Goal: Task Accomplishment & Management: Manage account settings

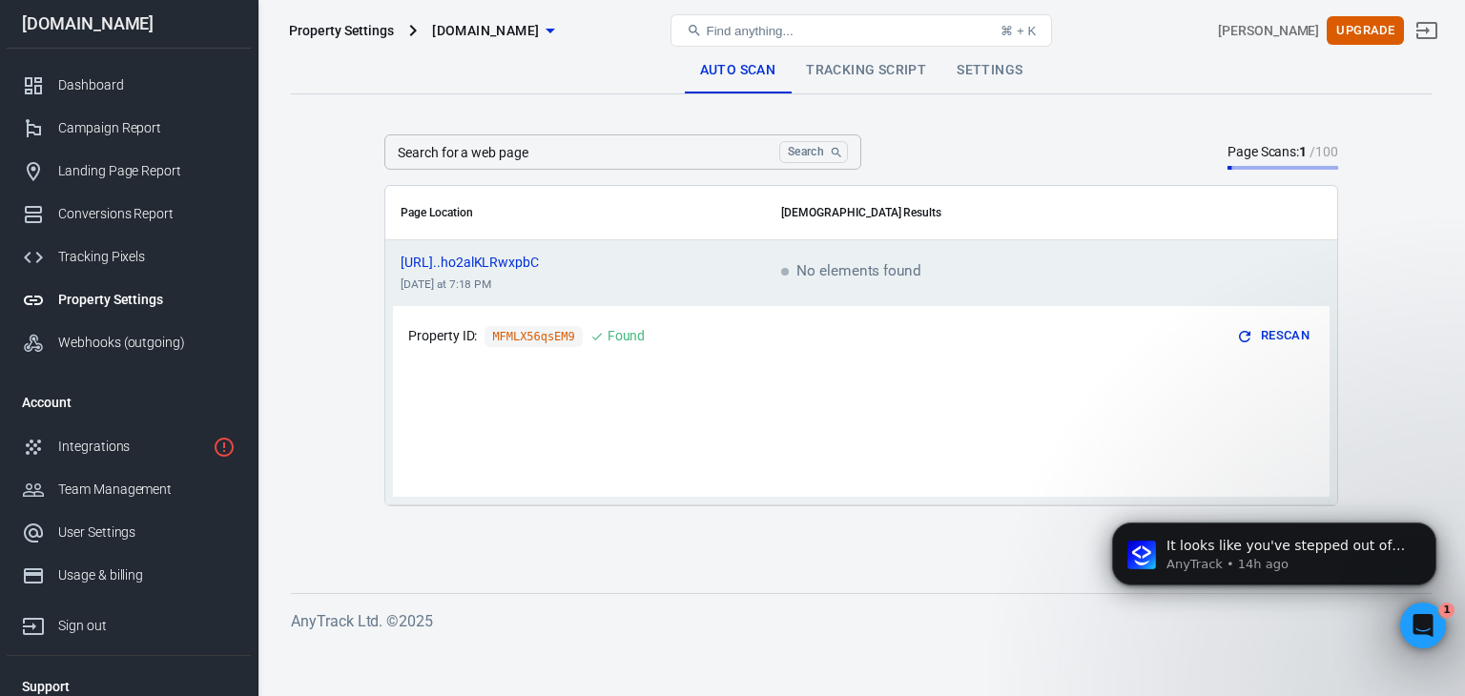
click at [872, 73] on link "Tracking Script" at bounding box center [865, 71] width 151 height 46
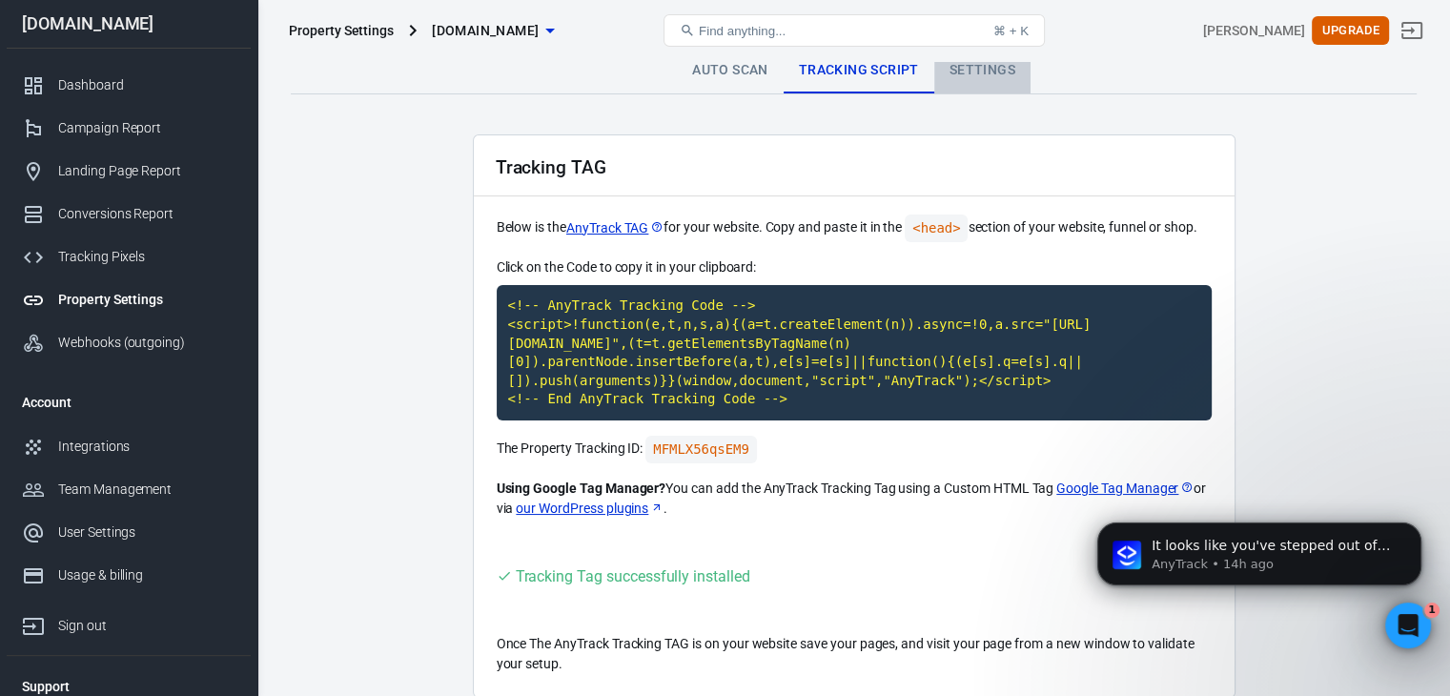
click at [995, 73] on link "Settings" at bounding box center [982, 71] width 96 height 46
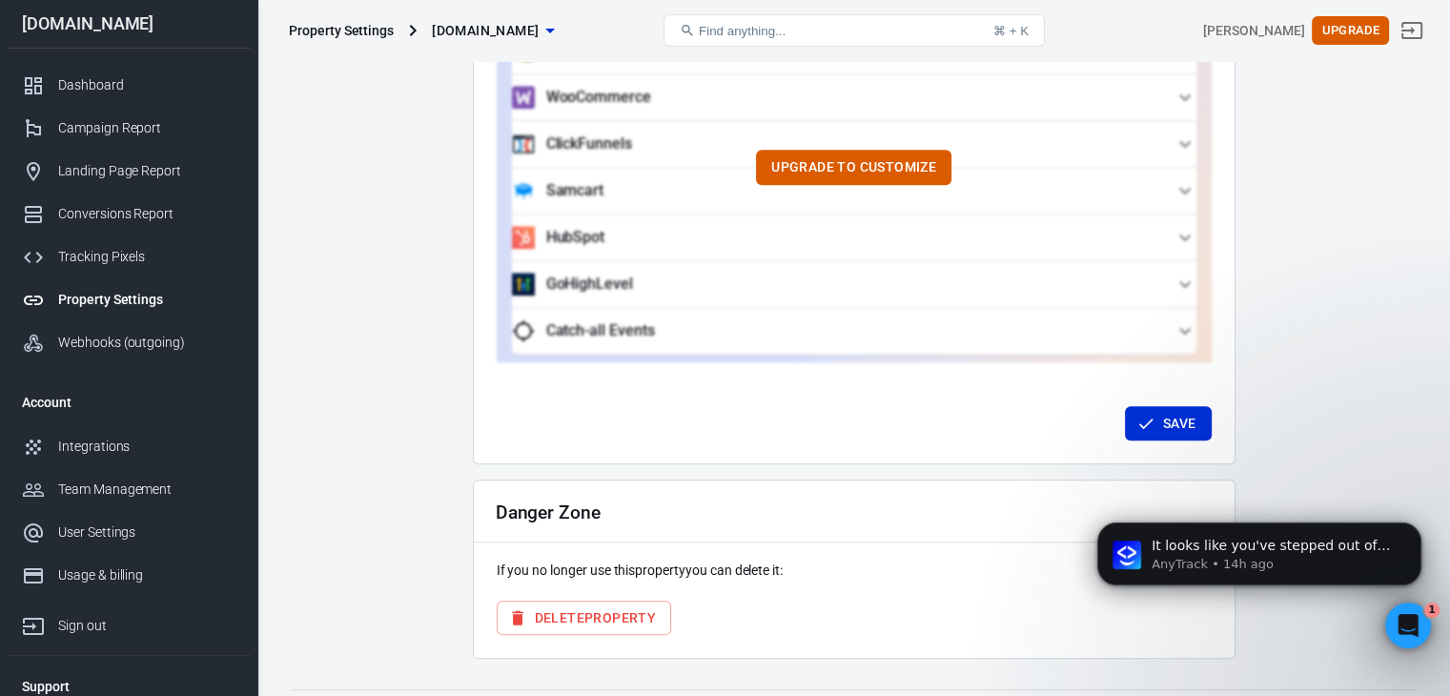
scroll to position [1890, 0]
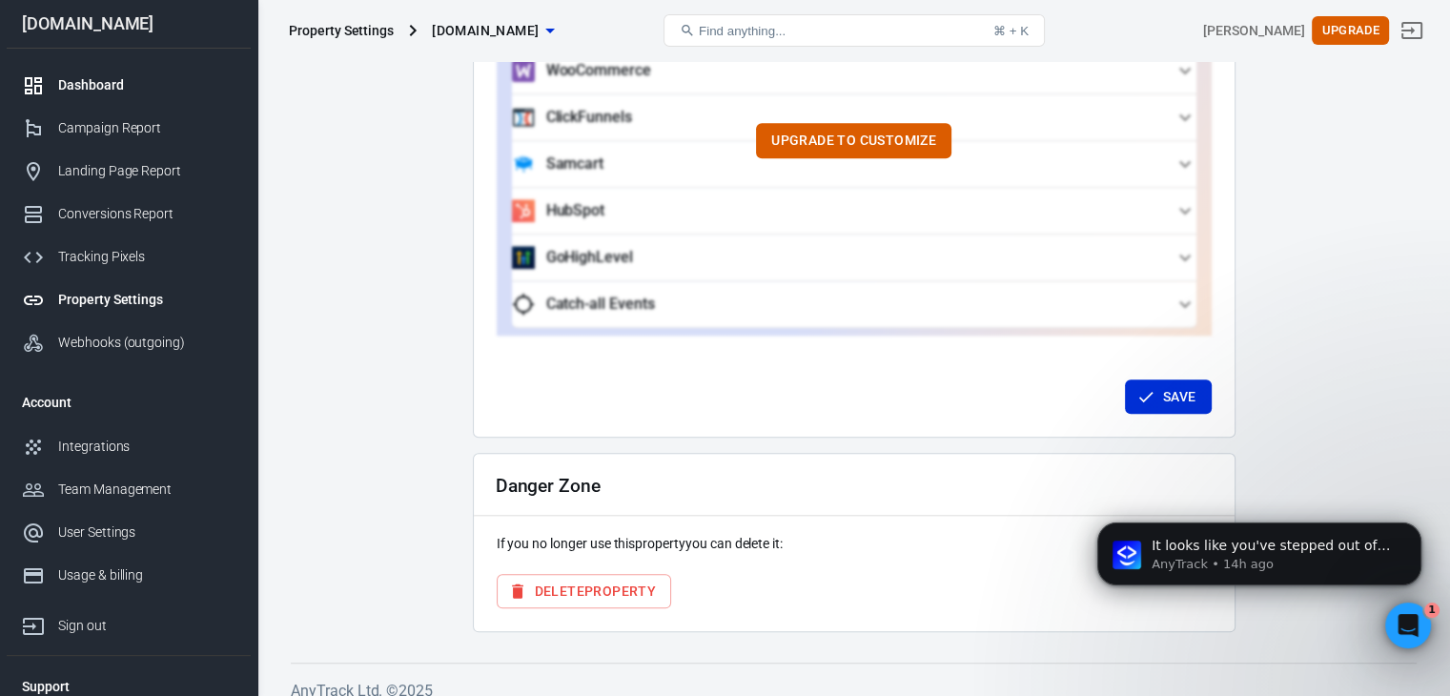
click at [95, 79] on div "Dashboard" at bounding box center [146, 85] width 177 height 20
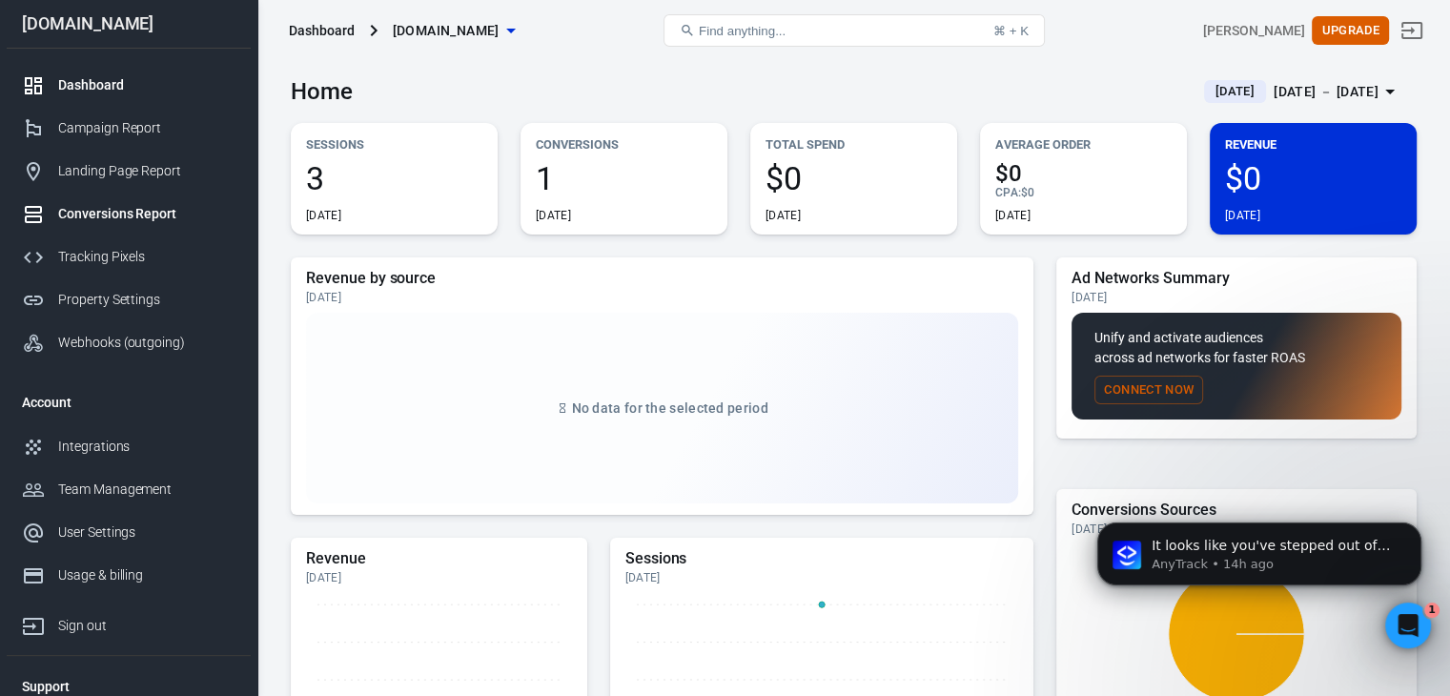
click at [103, 221] on div "Conversions Report" at bounding box center [146, 214] width 177 height 20
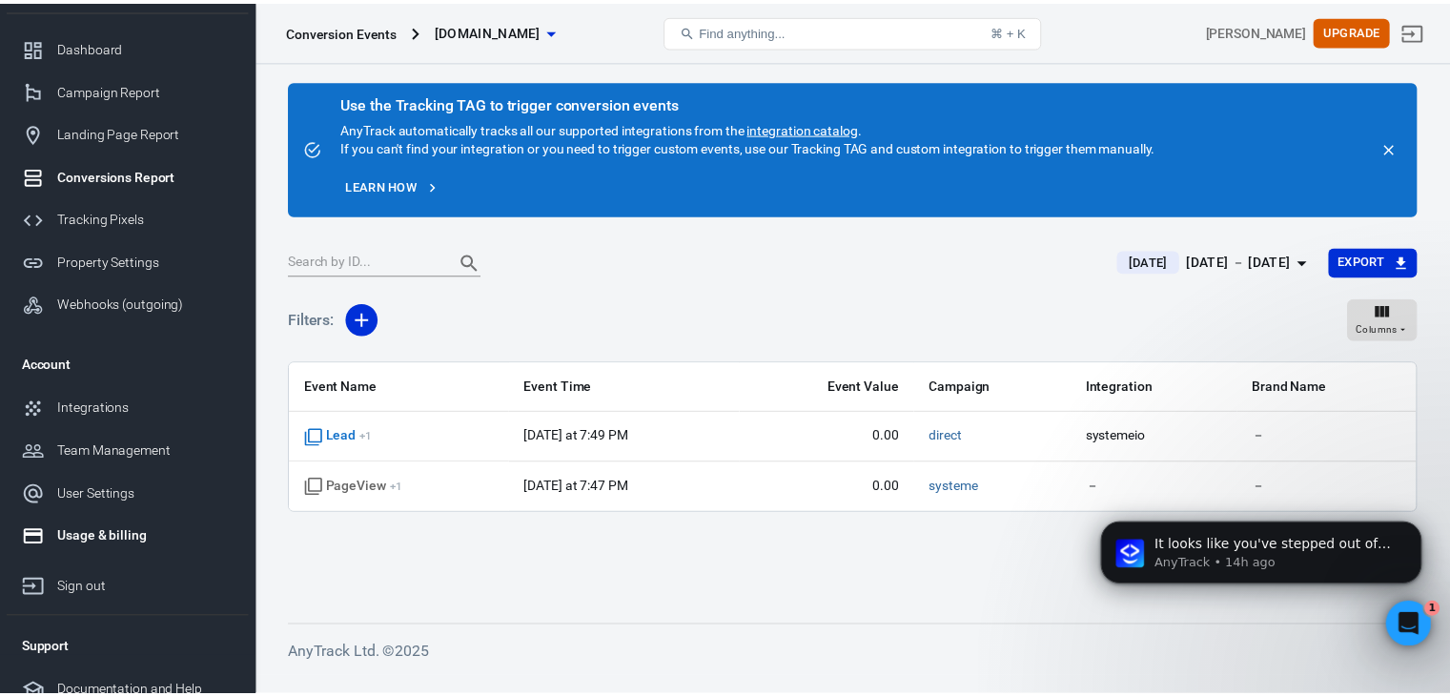
scroll to position [56, 0]
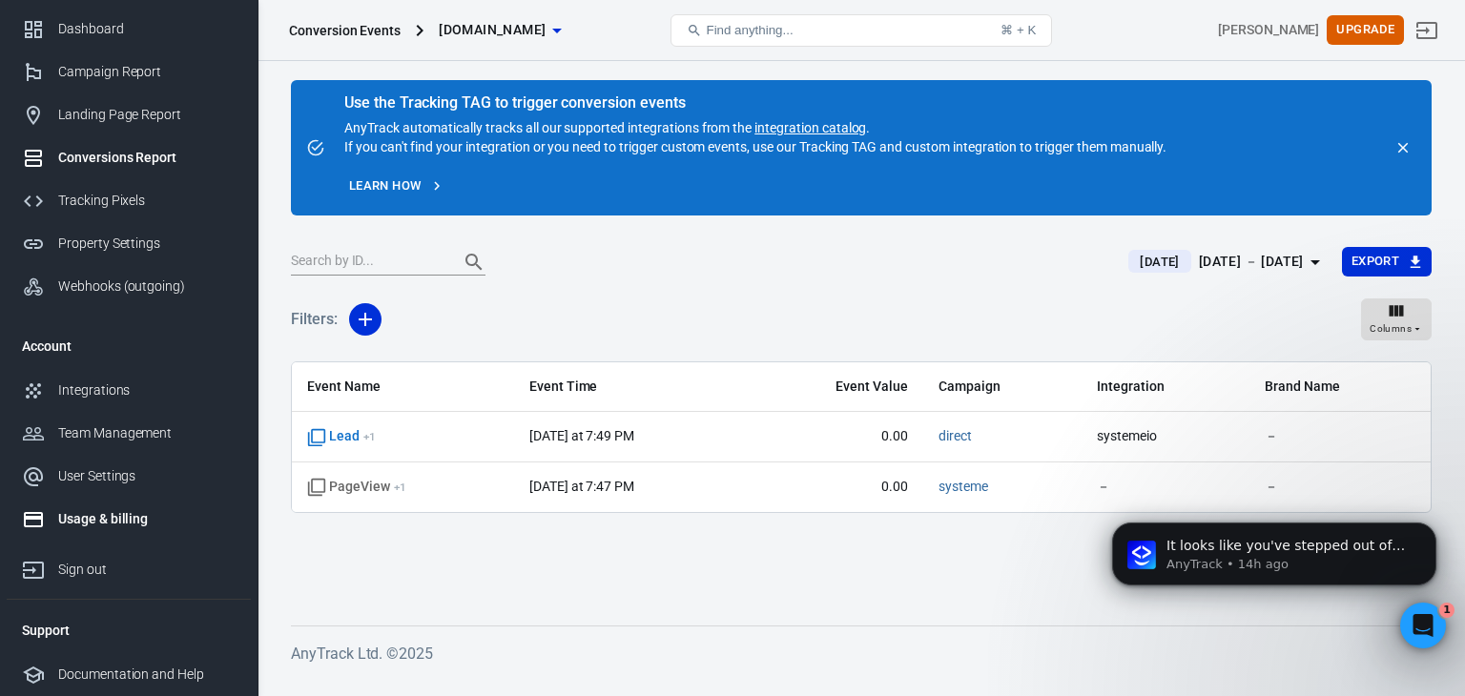
click at [80, 522] on div "Usage & billing" at bounding box center [146, 519] width 177 height 20
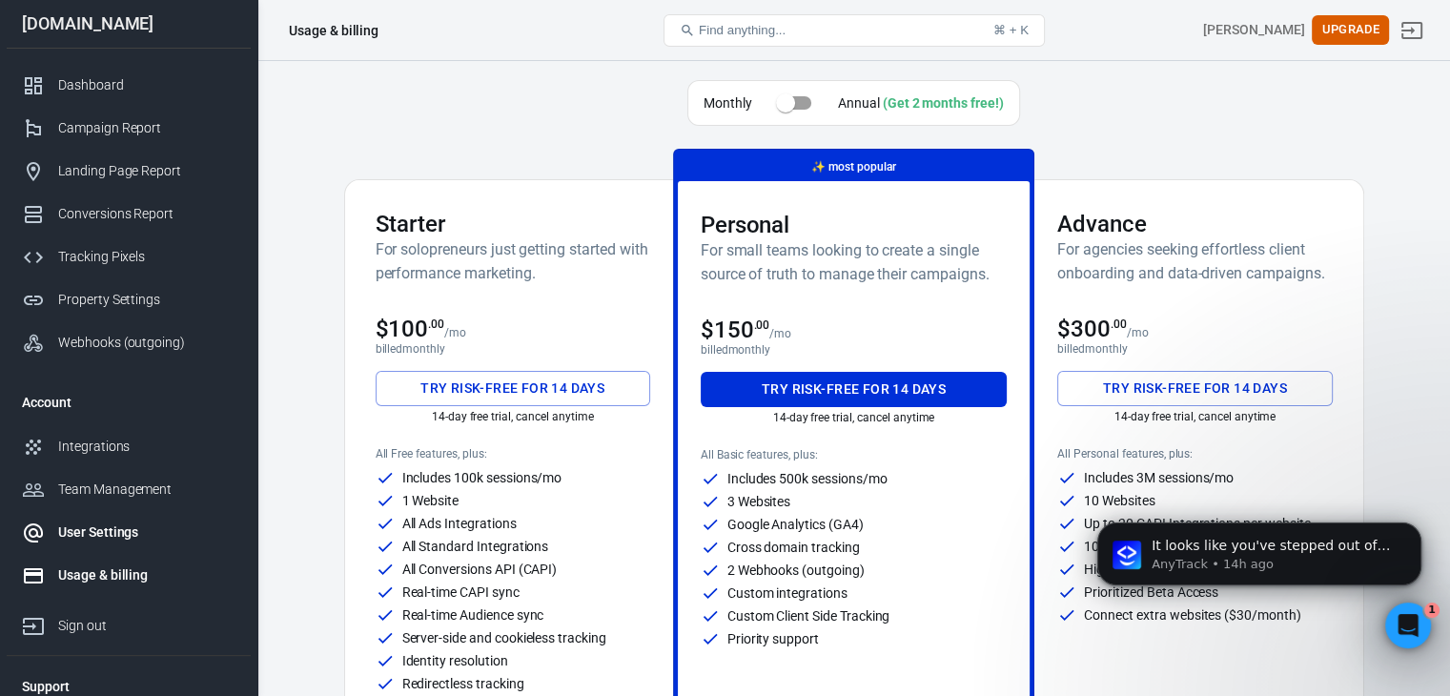
click at [97, 528] on div "User Settings" at bounding box center [146, 533] width 177 height 20
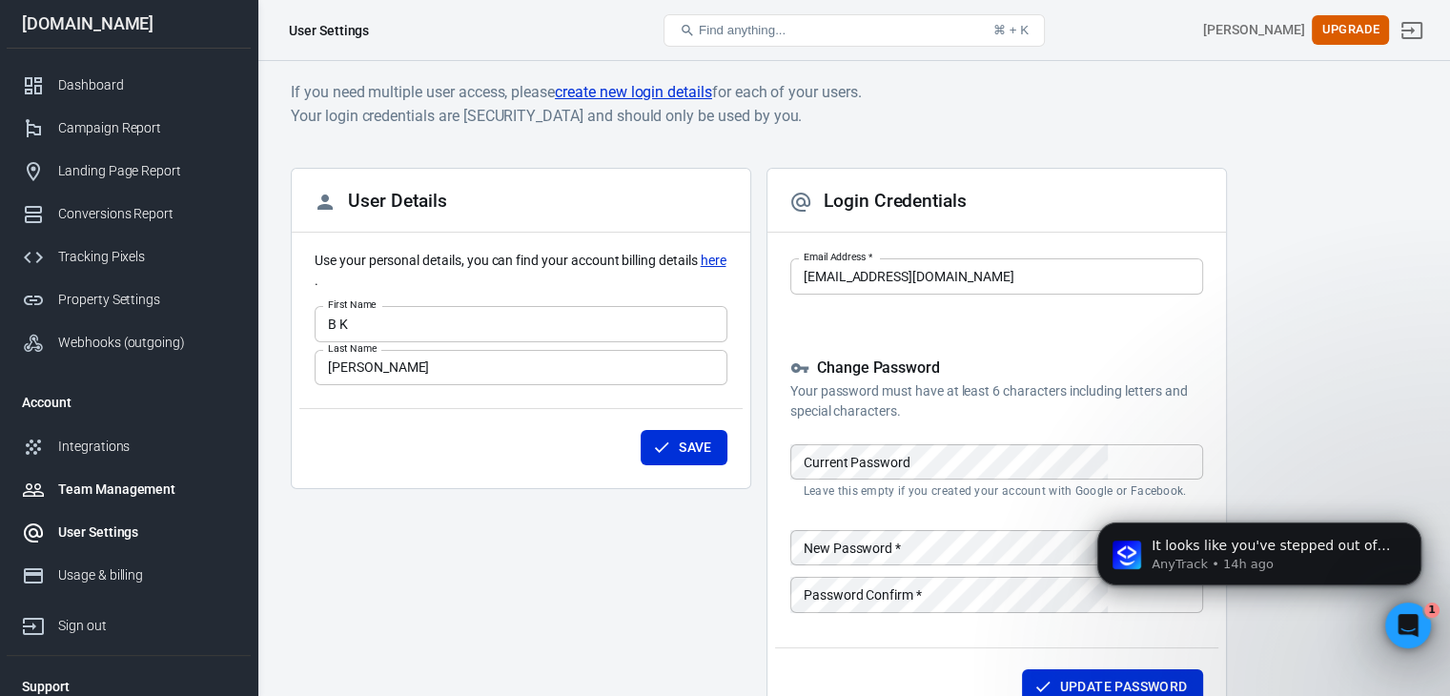
click at [79, 496] on div "Team Management" at bounding box center [146, 490] width 177 height 20
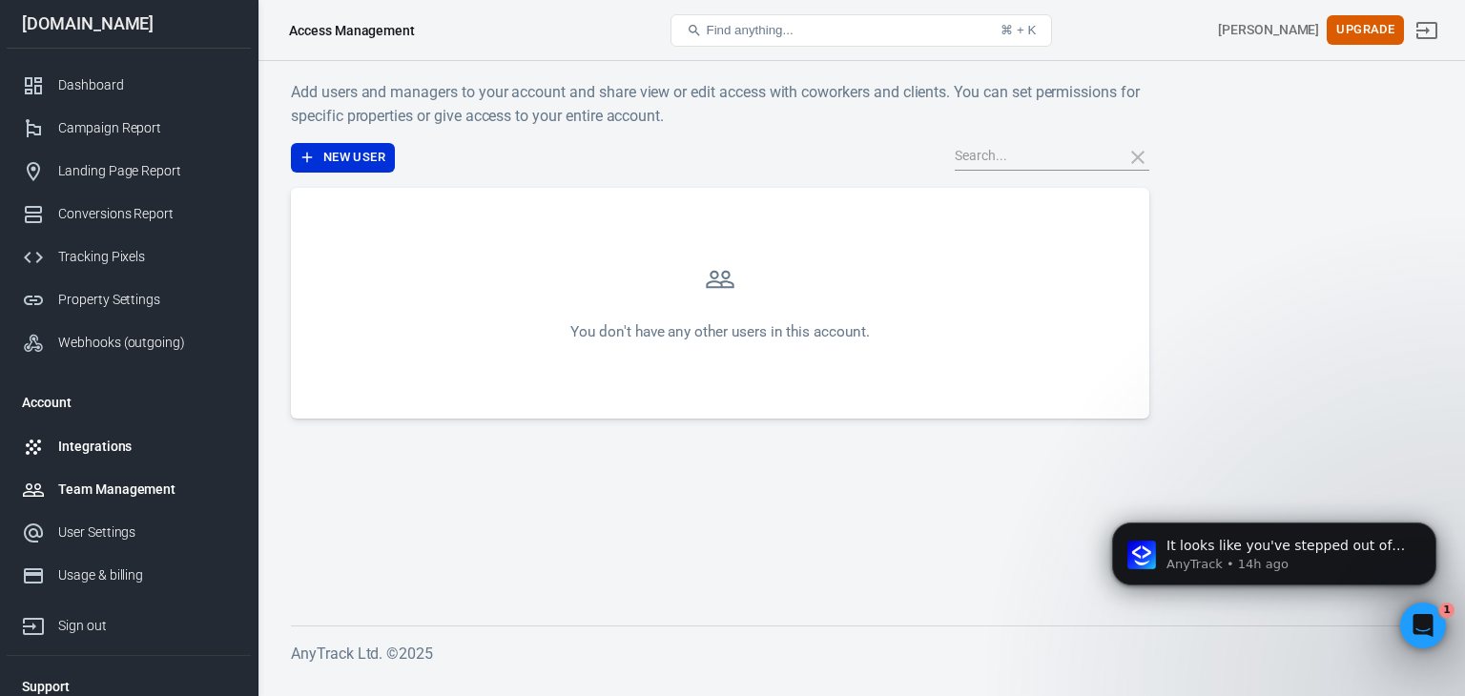
click at [94, 443] on div "Integrations" at bounding box center [146, 447] width 177 height 20
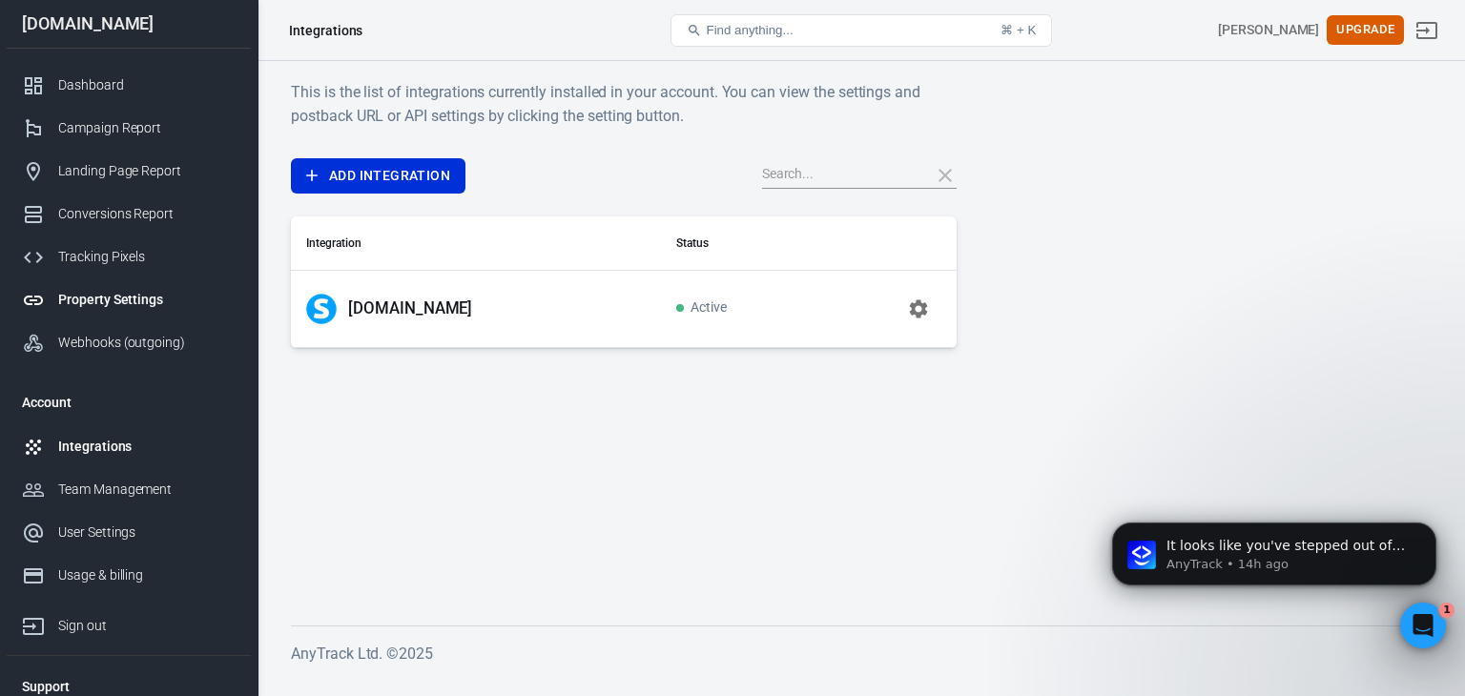
click at [129, 298] on div "Property Settings" at bounding box center [146, 300] width 177 height 20
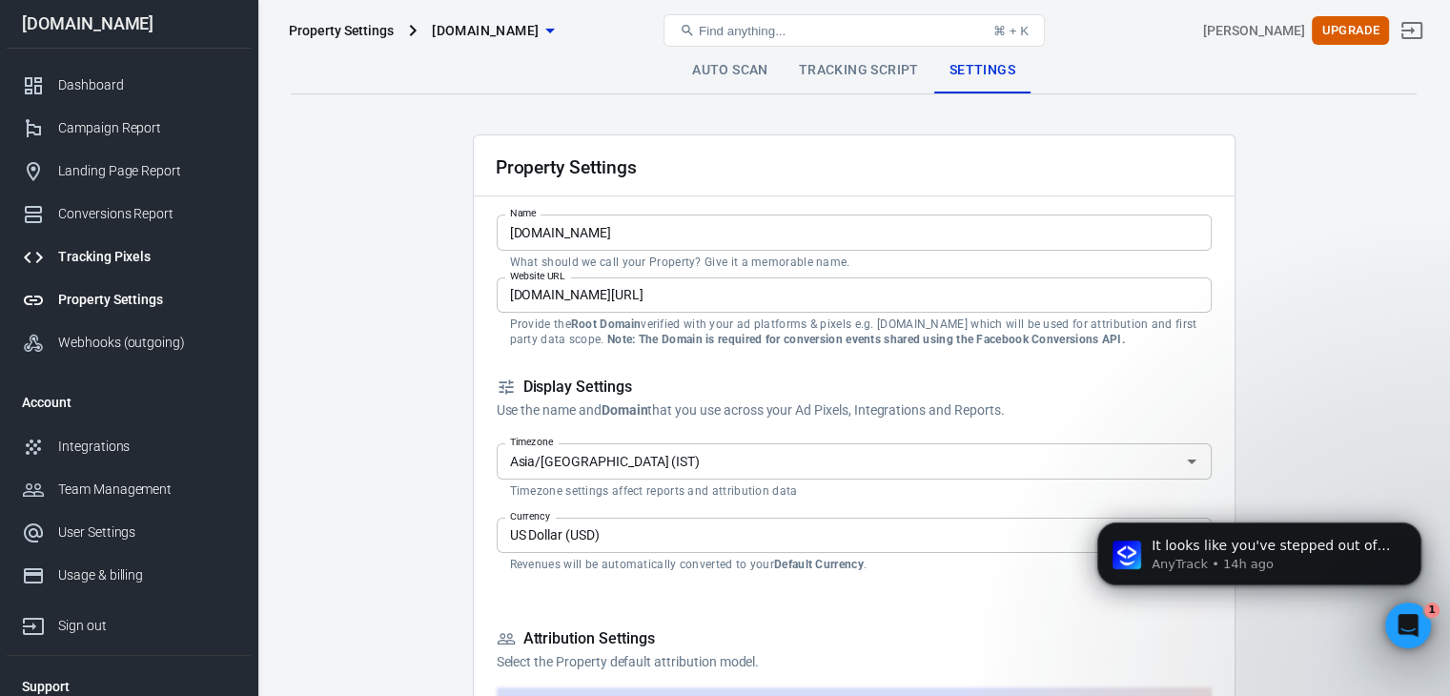
click at [117, 256] on div "Tracking Pixels" at bounding box center [146, 257] width 177 height 20
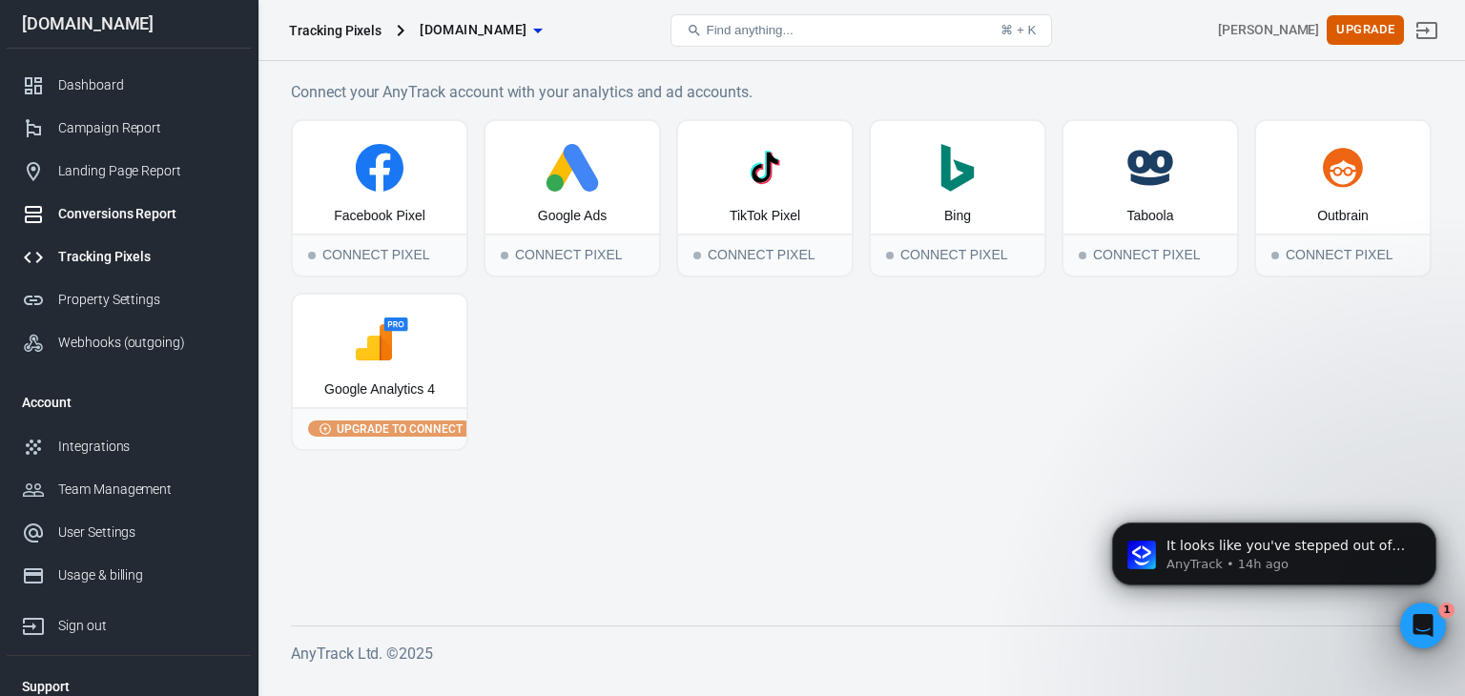
click at [146, 210] on div "Conversions Report" at bounding box center [146, 214] width 177 height 20
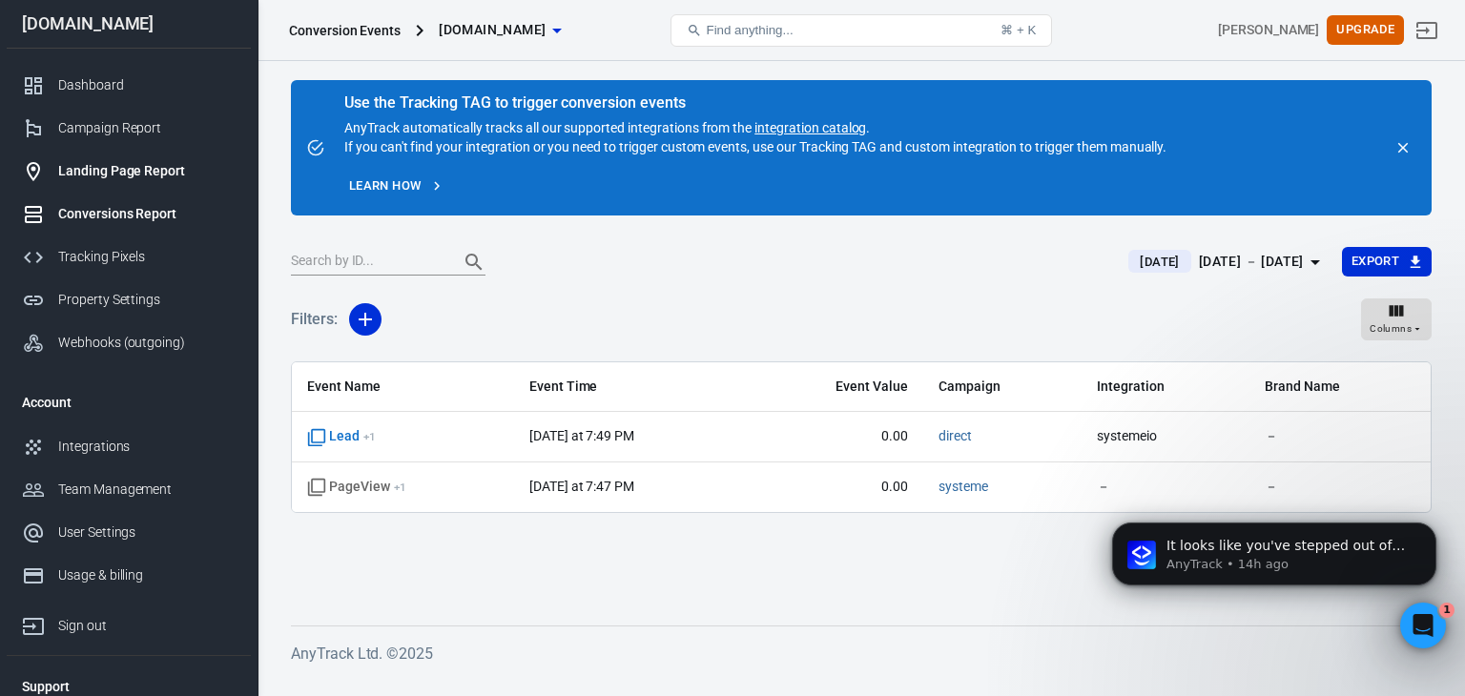
click at [123, 165] on div "Landing Page Report" at bounding box center [146, 171] width 177 height 20
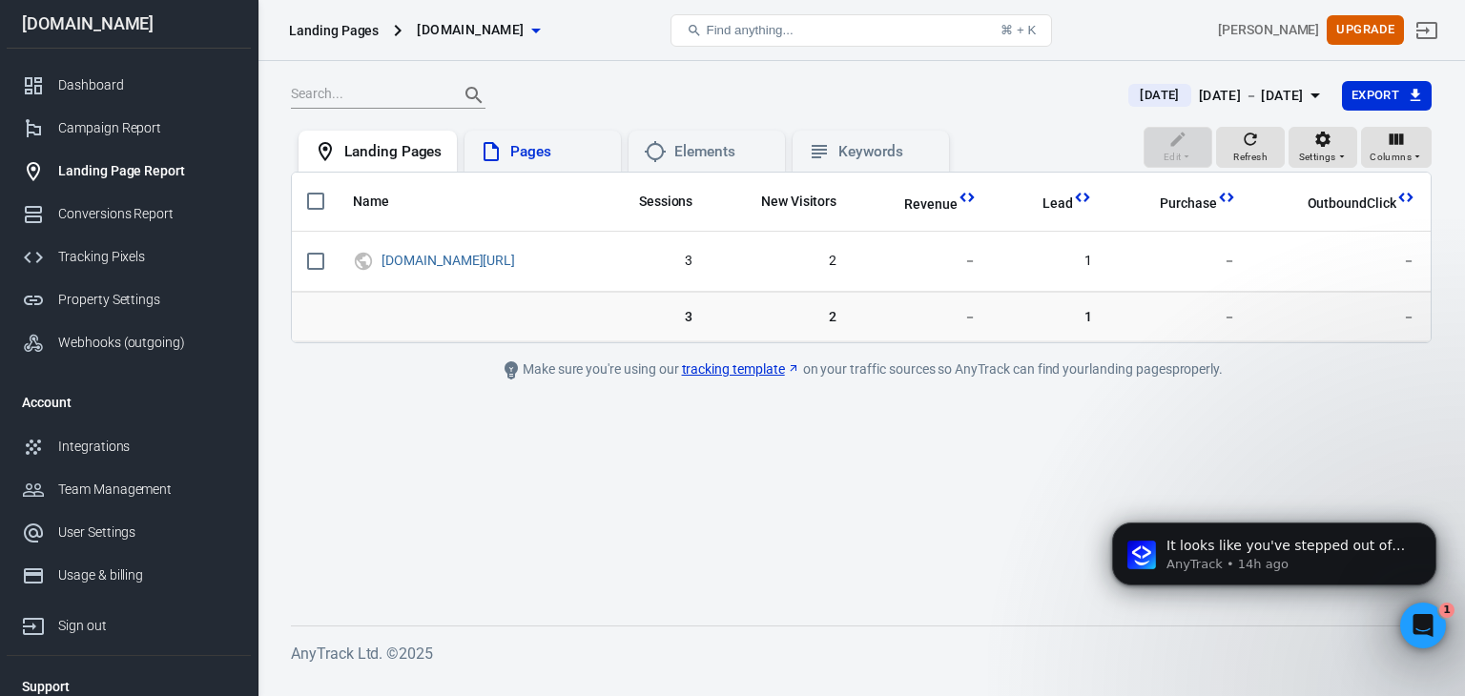
click at [513, 140] on div "Pages" at bounding box center [543, 151] width 126 height 23
click at [670, 150] on div "Elements" at bounding box center [707, 151] width 126 height 23
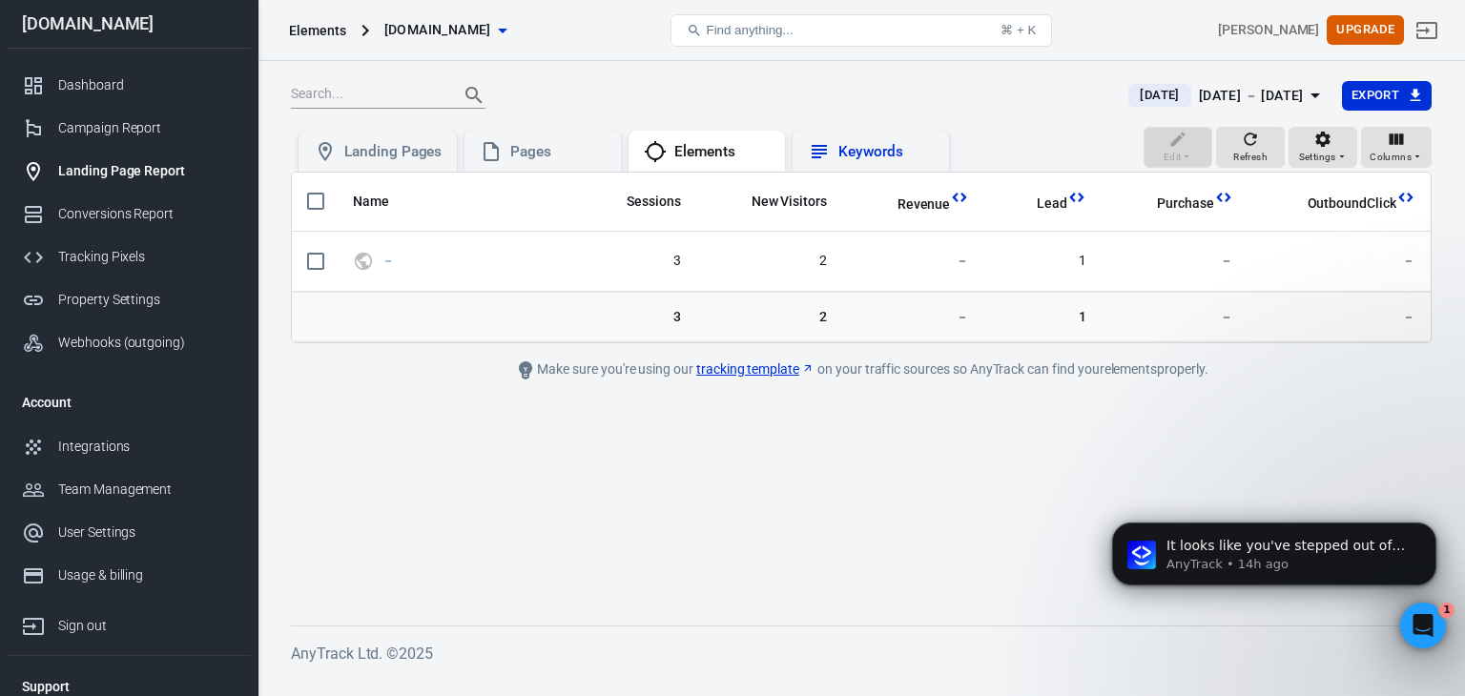
click at [870, 140] on div "Keywords" at bounding box center [871, 151] width 126 height 23
click at [552, 140] on div "Pages" at bounding box center [543, 151] width 126 height 23
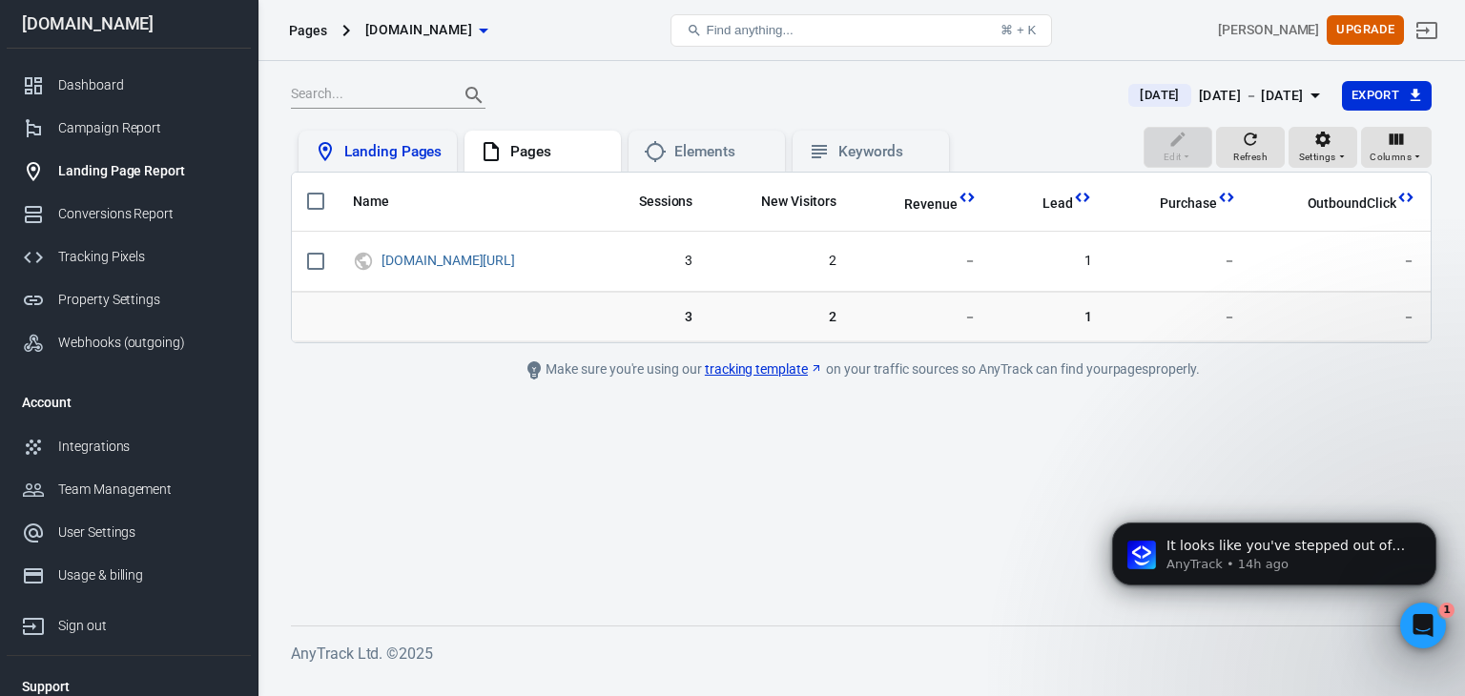
click at [393, 151] on div "Landing Pages" at bounding box center [392, 152] width 97 height 20
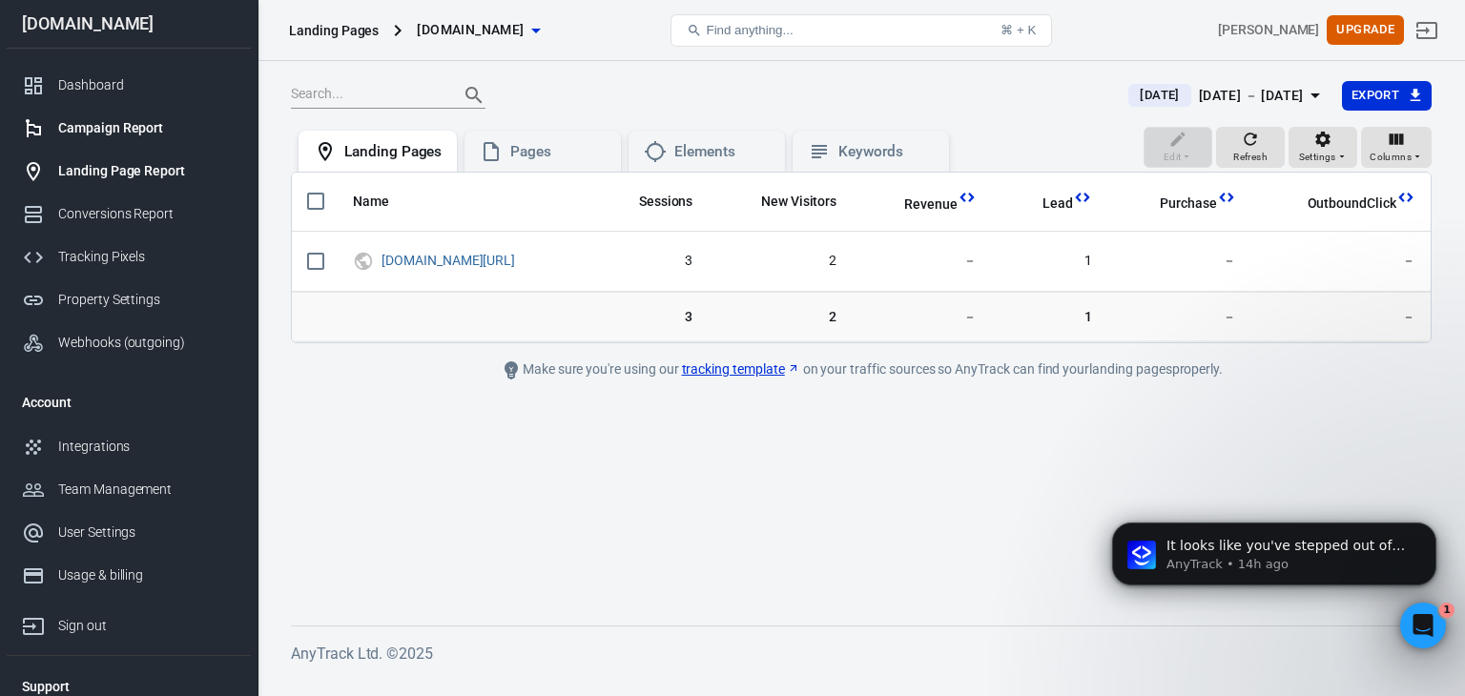
click at [153, 133] on div "Campaign Report" at bounding box center [146, 128] width 177 height 20
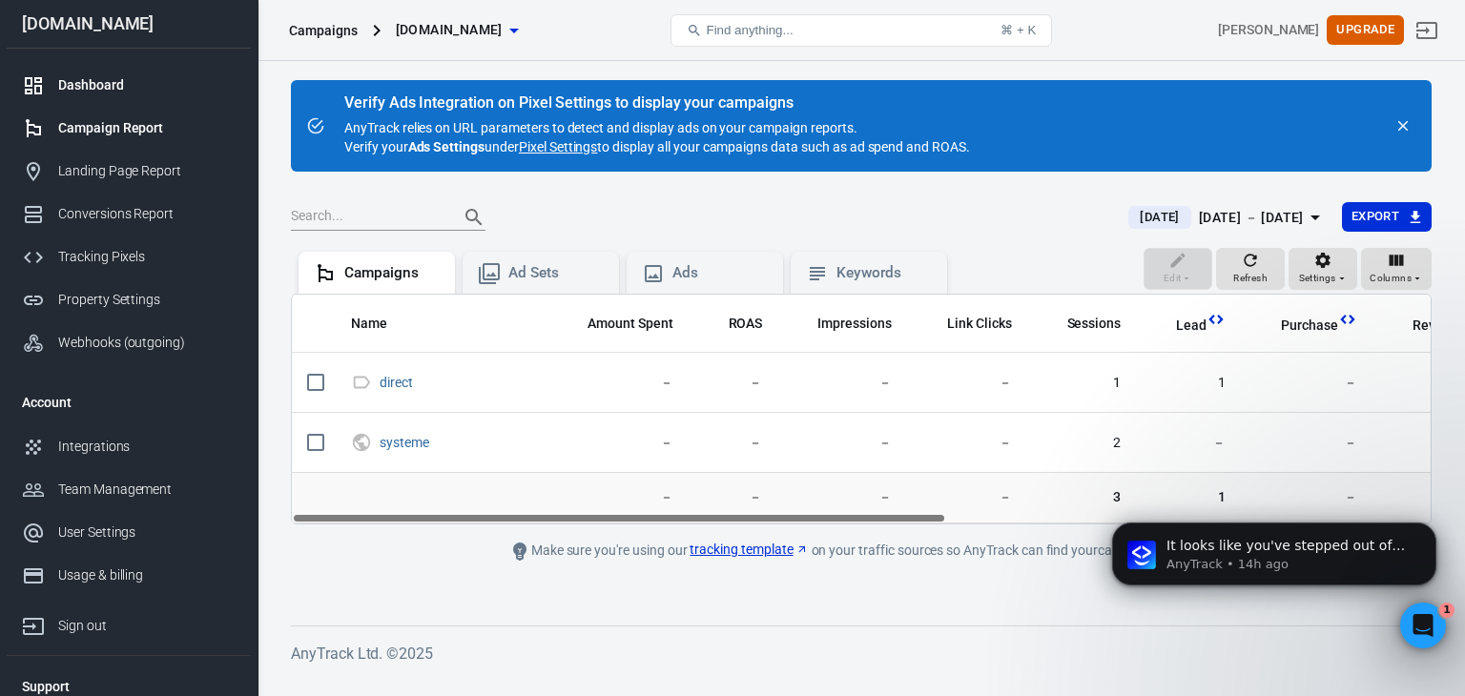
click at [123, 84] on div "Dashboard" at bounding box center [146, 85] width 177 height 20
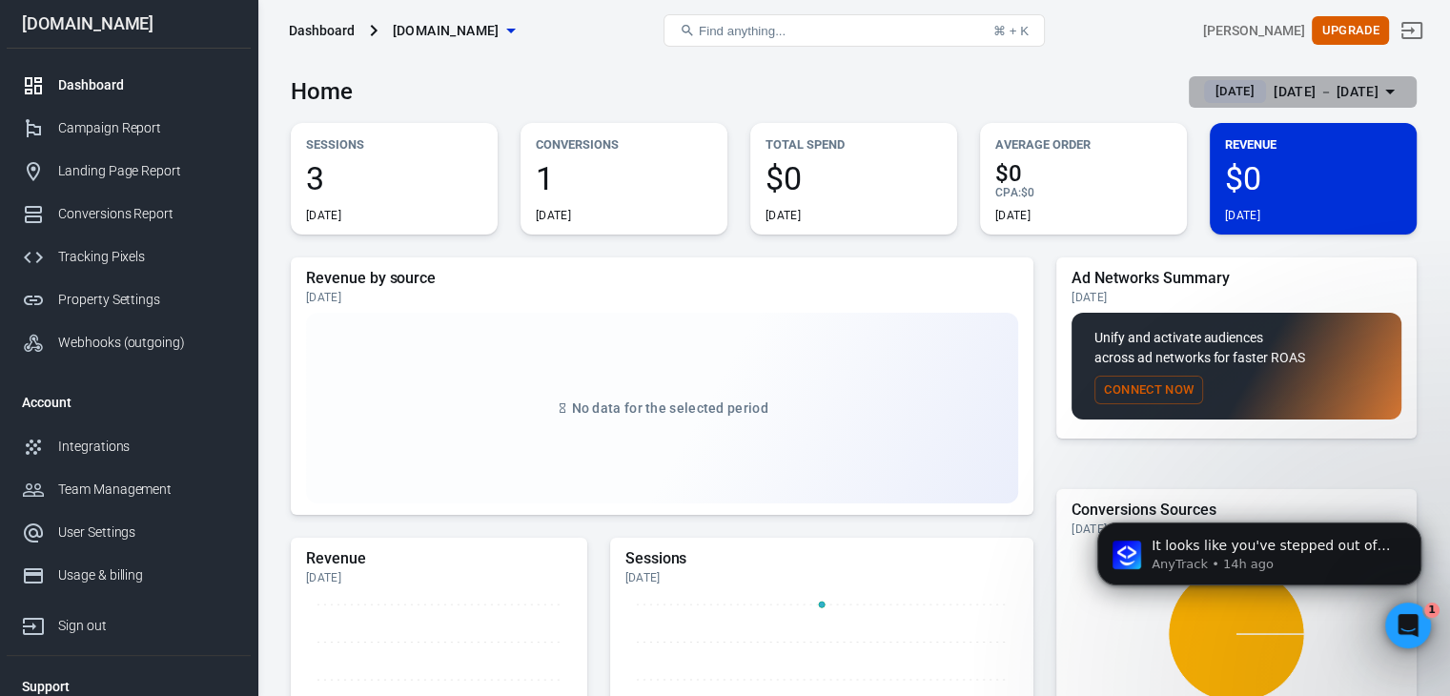
click at [1335, 77] on button "Yesterday Sep 10 － Sep 10, 2025" at bounding box center [1303, 91] width 228 height 31
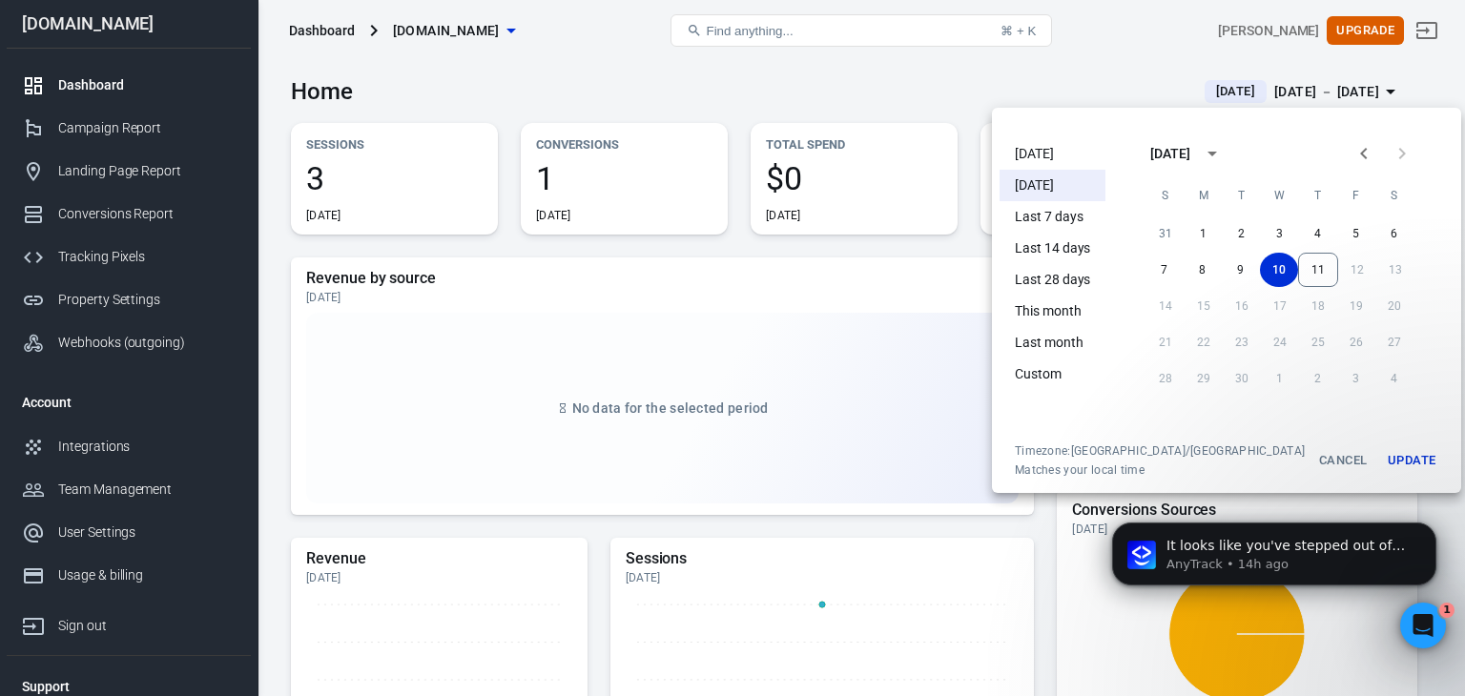
click at [1034, 168] on li "Today" at bounding box center [1052, 153] width 106 height 31
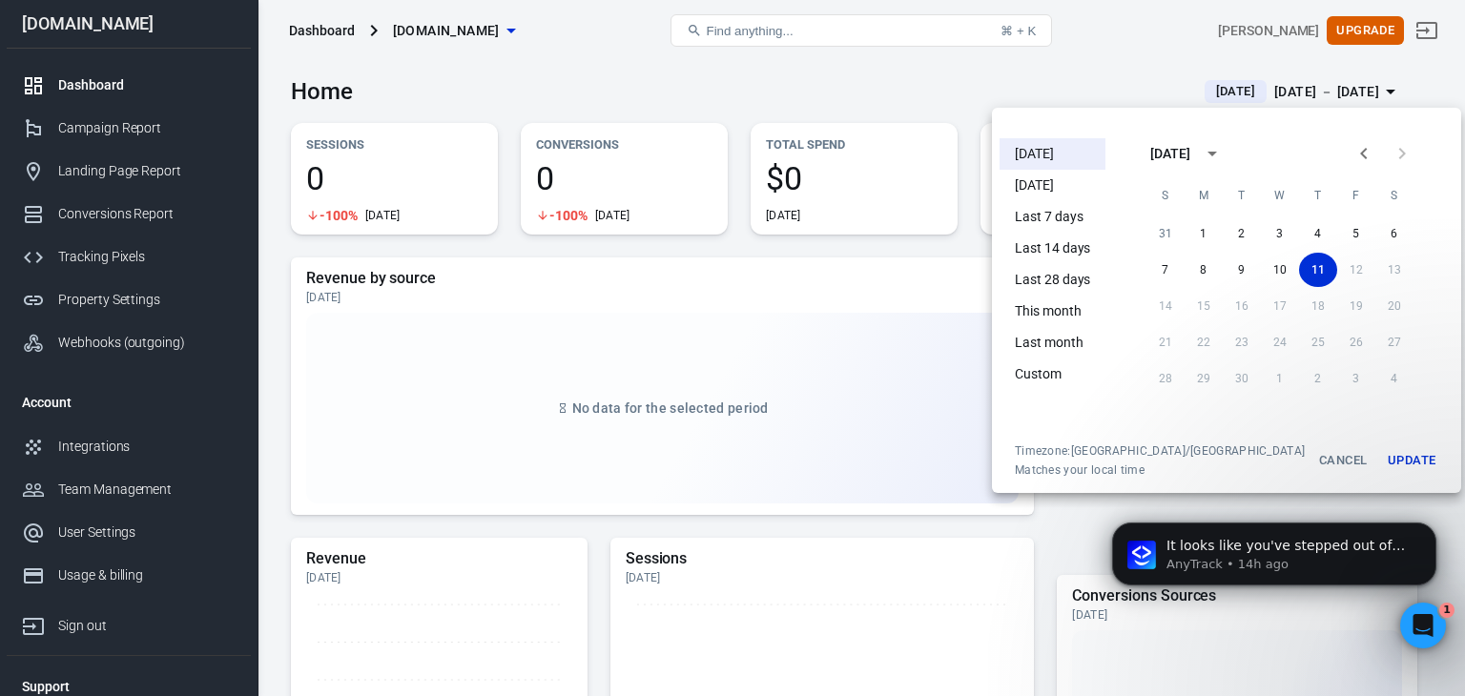
click at [1381, 456] on button "Update" at bounding box center [1411, 460] width 61 height 34
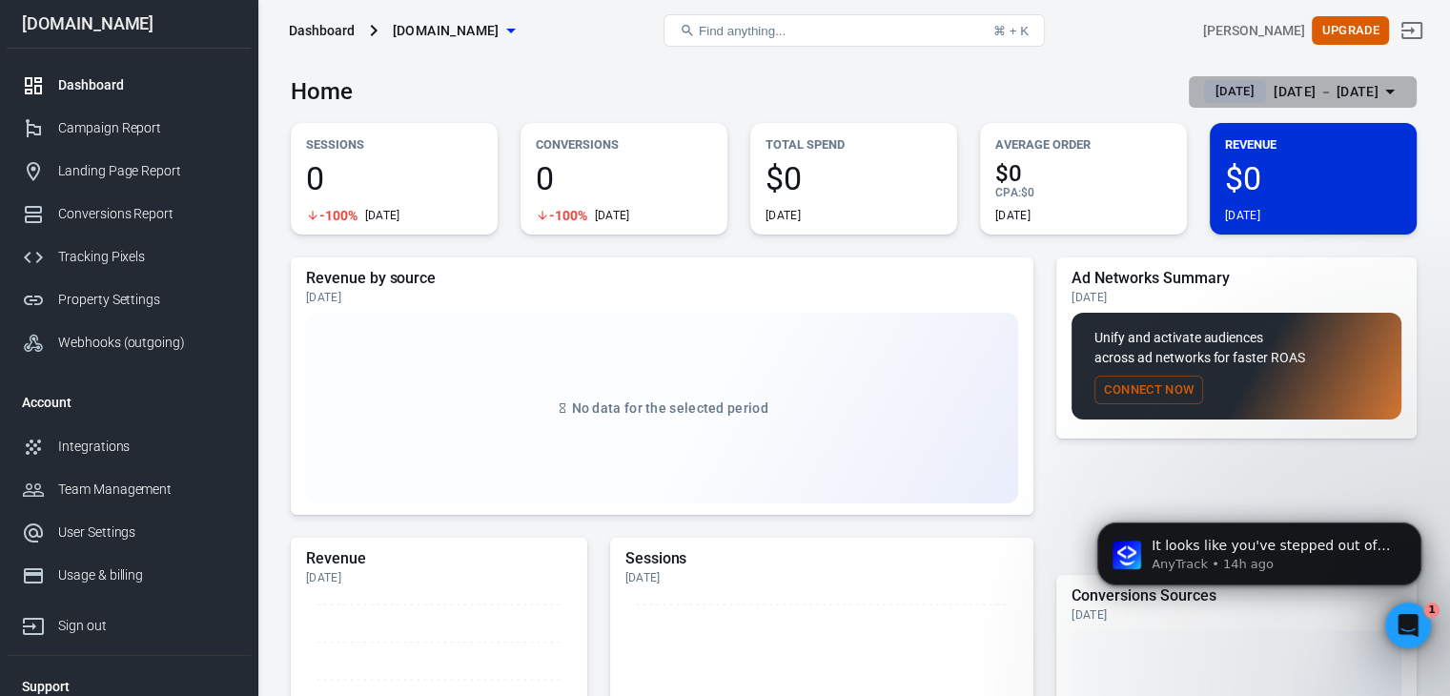
click at [1320, 76] on button "Today Sep 11 － Sep 11, 2025" at bounding box center [1303, 91] width 228 height 31
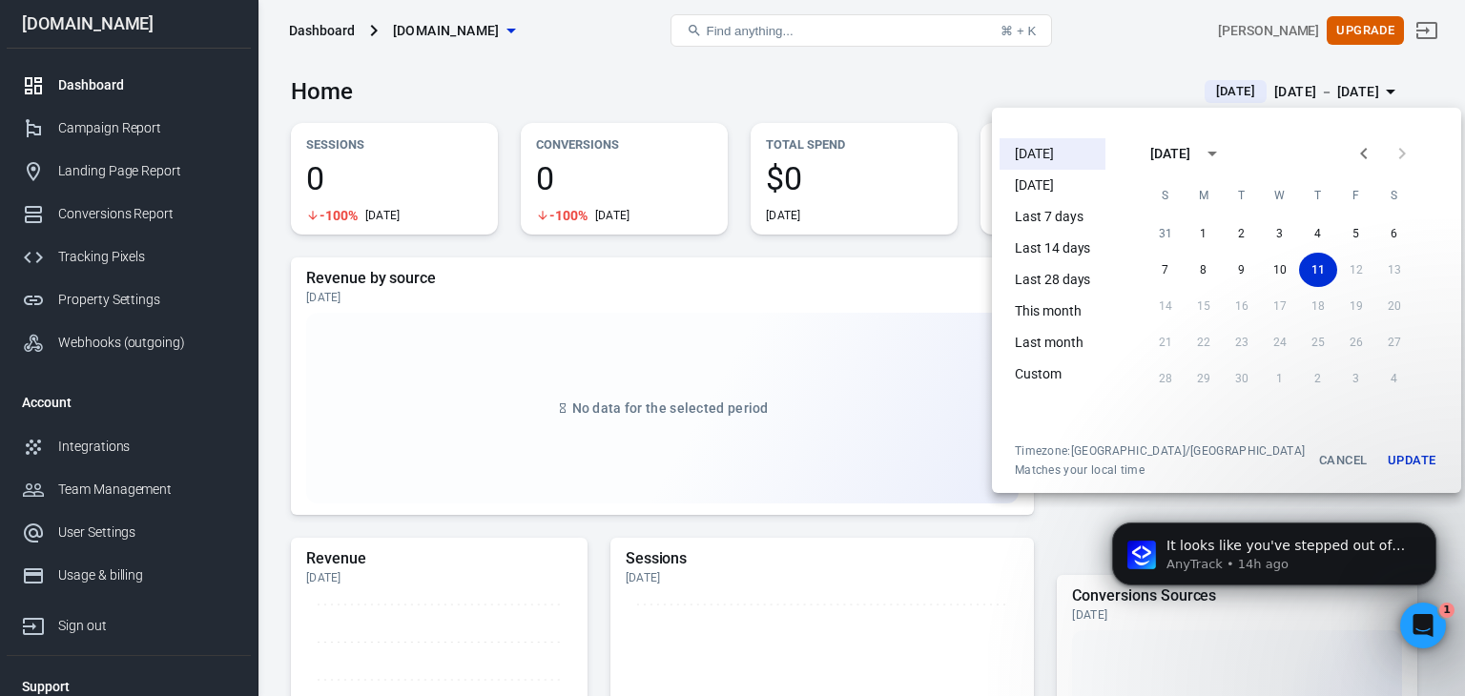
click at [1041, 191] on li "Yesterday" at bounding box center [1052, 185] width 106 height 31
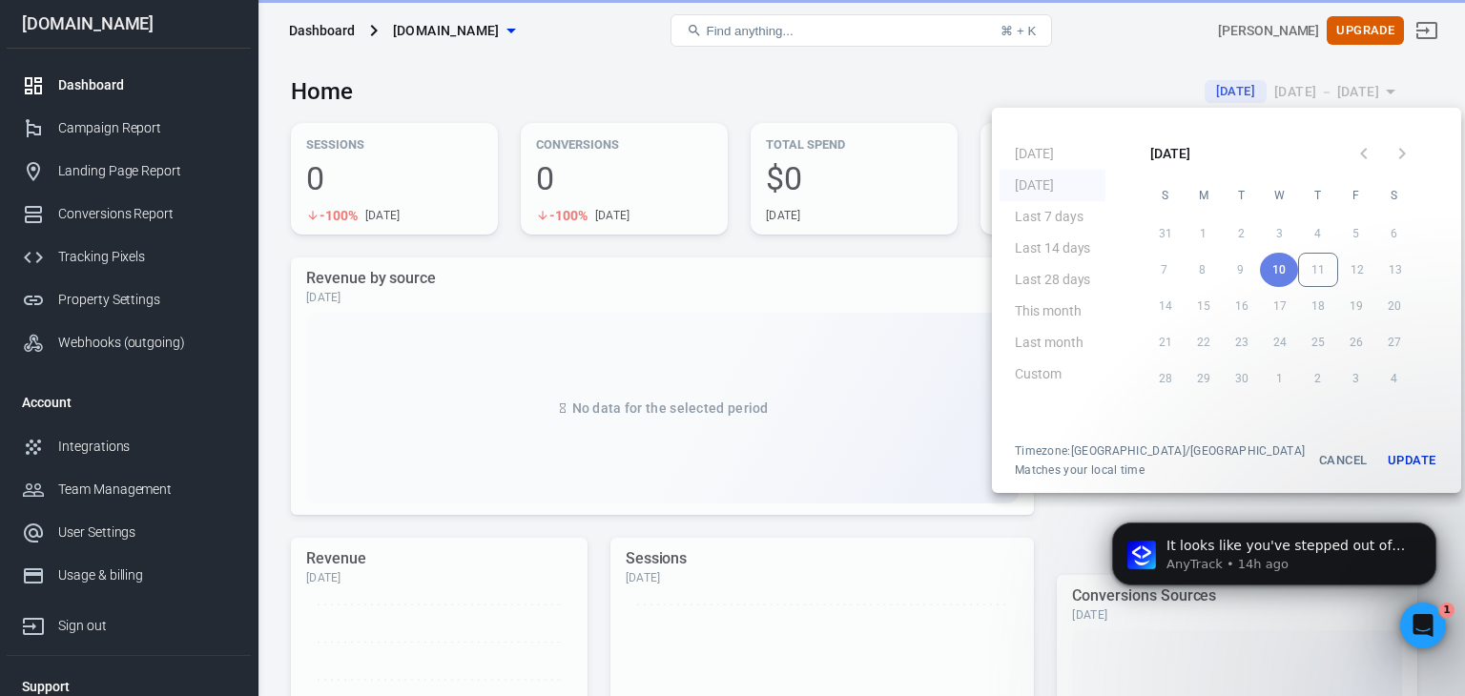
click at [1381, 461] on button "Update" at bounding box center [1411, 460] width 61 height 34
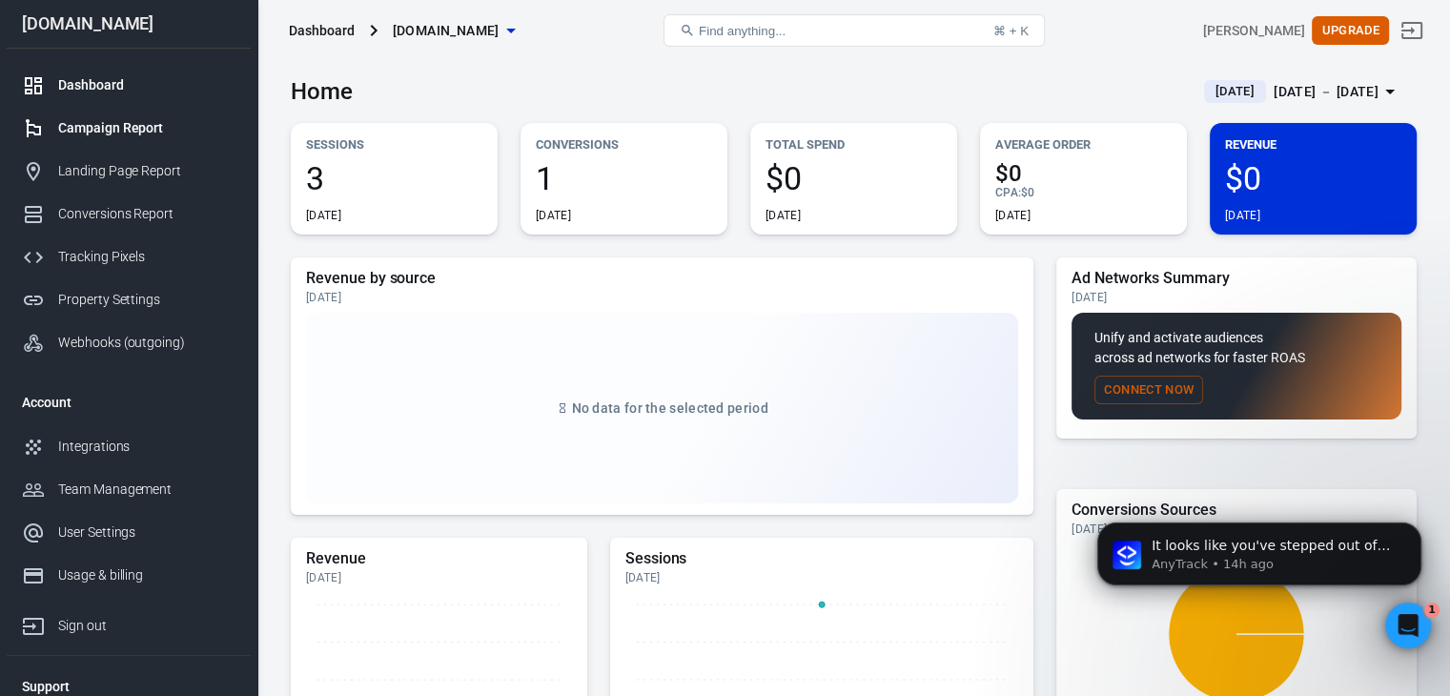
click at [120, 122] on div "Campaign Report" at bounding box center [146, 128] width 177 height 20
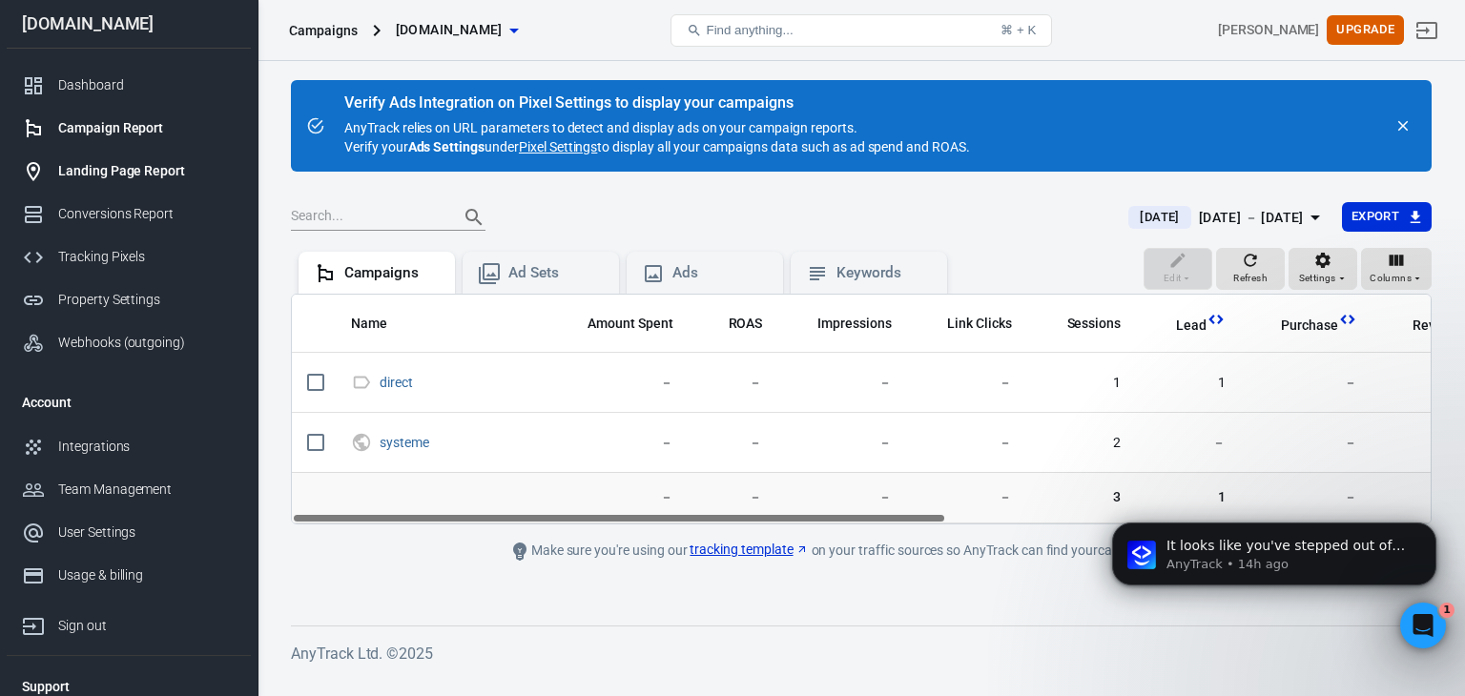
click at [109, 161] on div "Landing Page Report" at bounding box center [146, 171] width 177 height 20
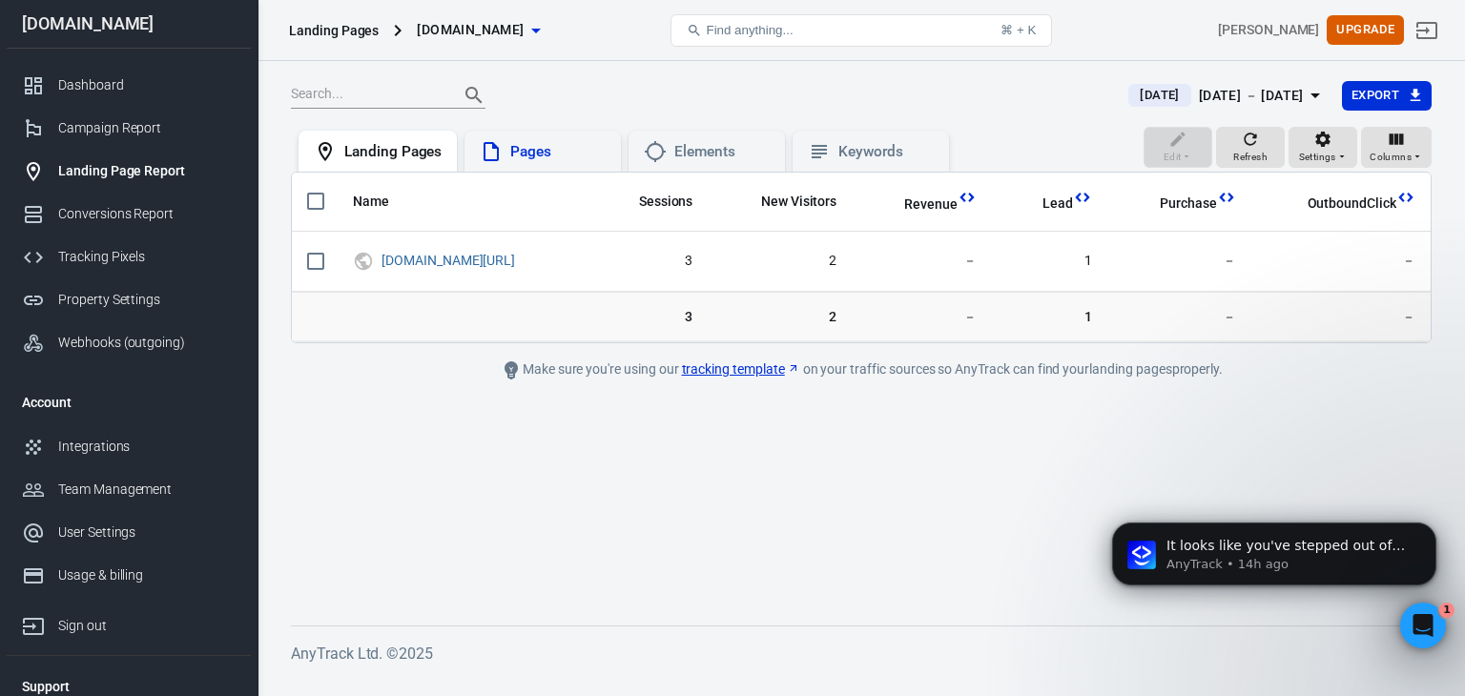
click at [530, 147] on div "Pages" at bounding box center [557, 152] width 95 height 20
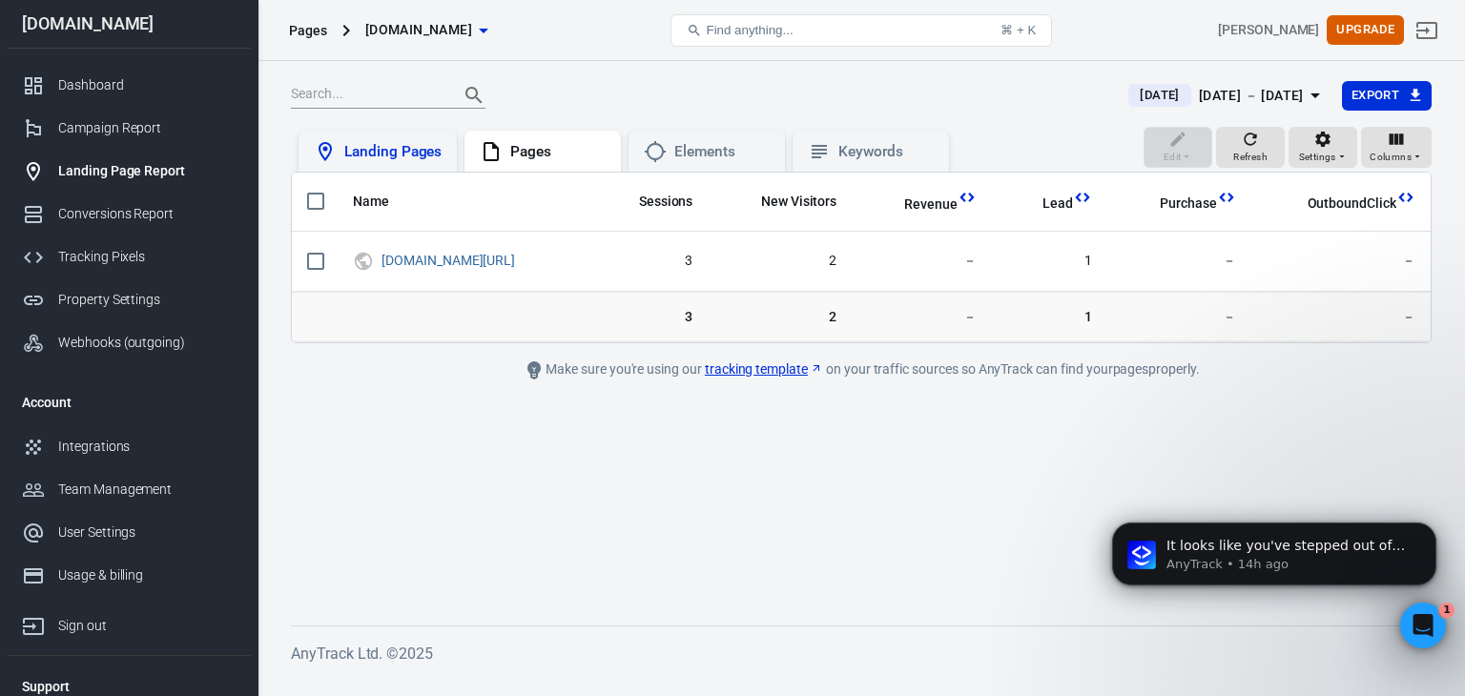
click at [343, 131] on div "Landing Pages" at bounding box center [377, 152] width 158 height 42
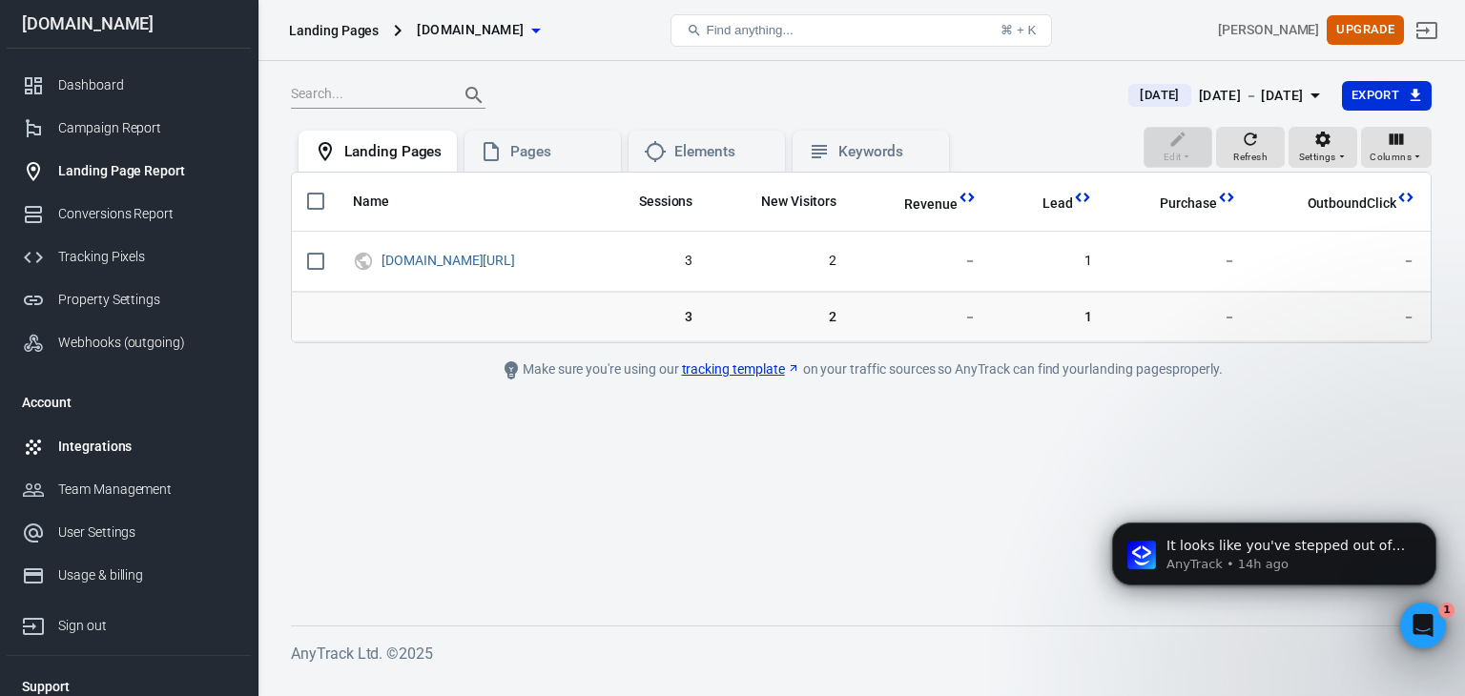
click at [89, 453] on div "Integrations" at bounding box center [146, 447] width 177 height 20
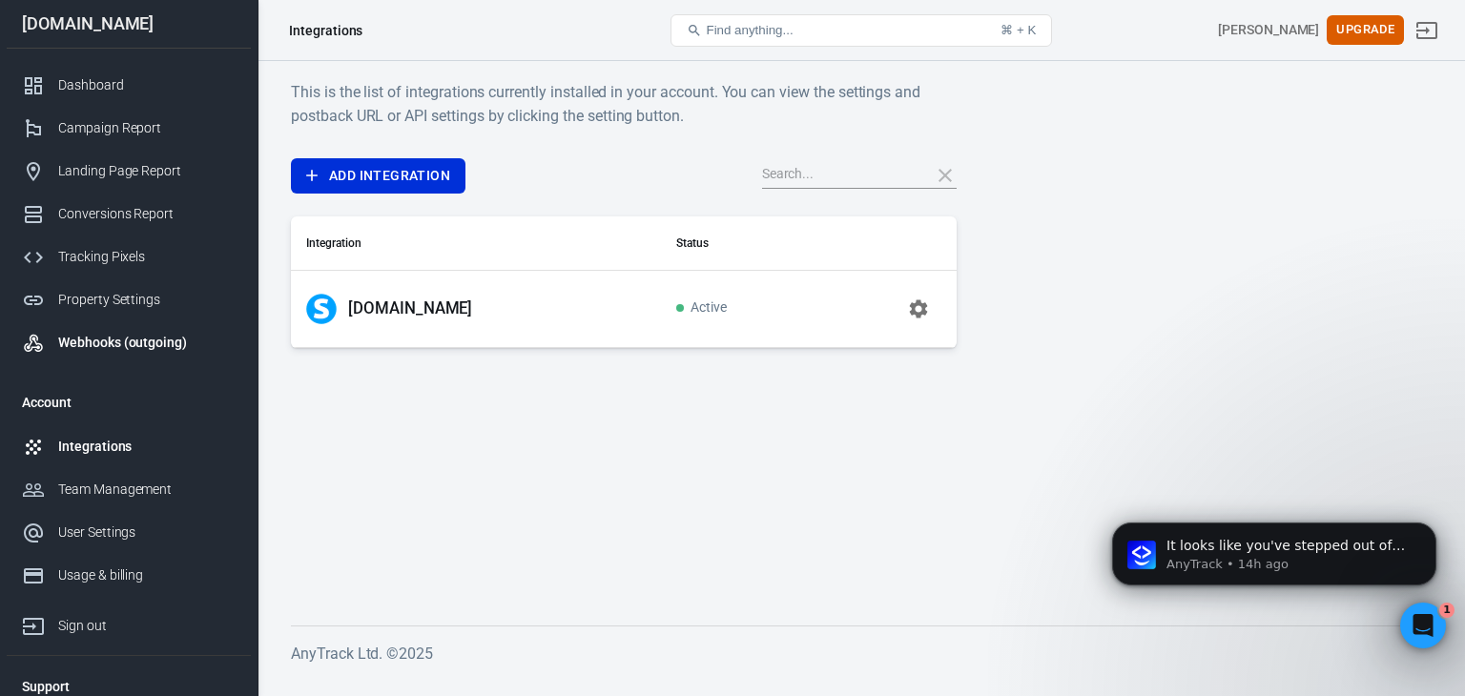
click at [103, 326] on link "Webhooks (outgoing)" at bounding box center [129, 342] width 244 height 43
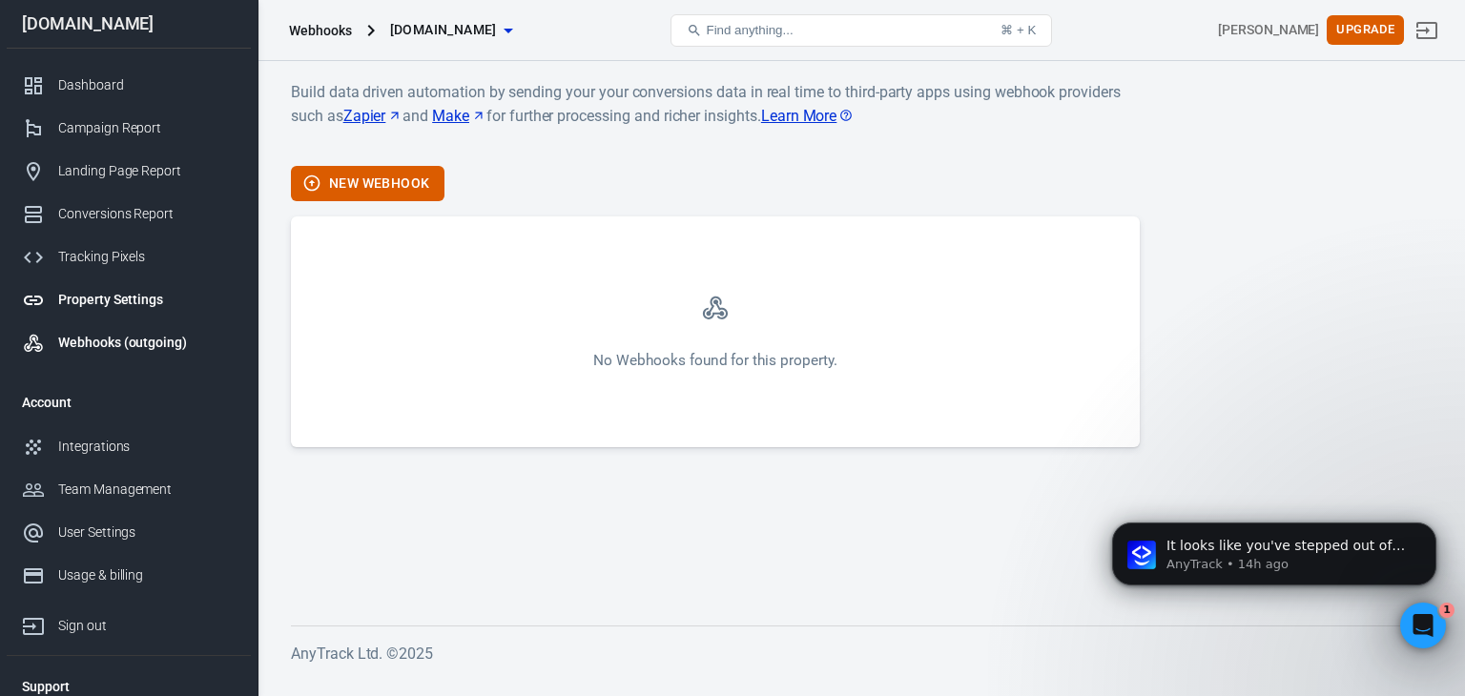
click at [116, 295] on div "Property Settings" at bounding box center [146, 300] width 177 height 20
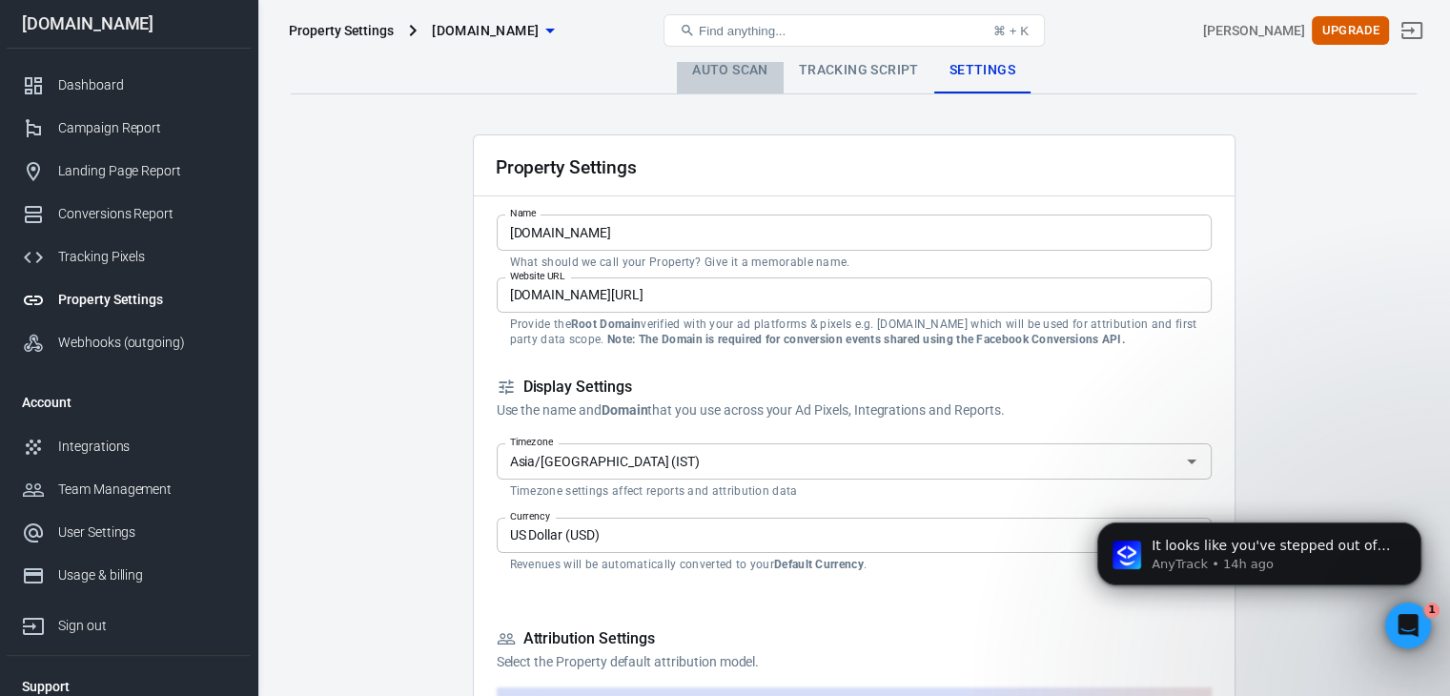
click at [750, 62] on link "Auto Scan" at bounding box center [730, 71] width 107 height 46
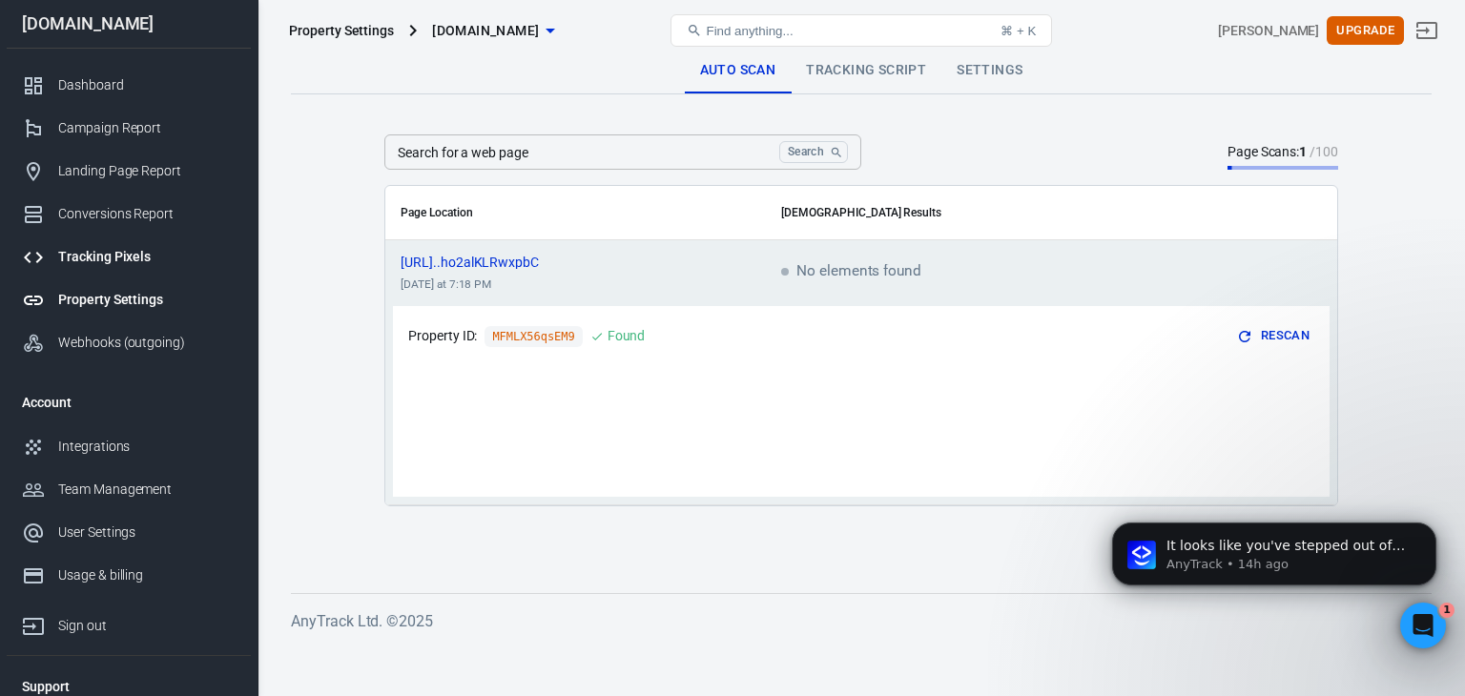
click at [107, 253] on div "Tracking Pixels" at bounding box center [146, 257] width 177 height 20
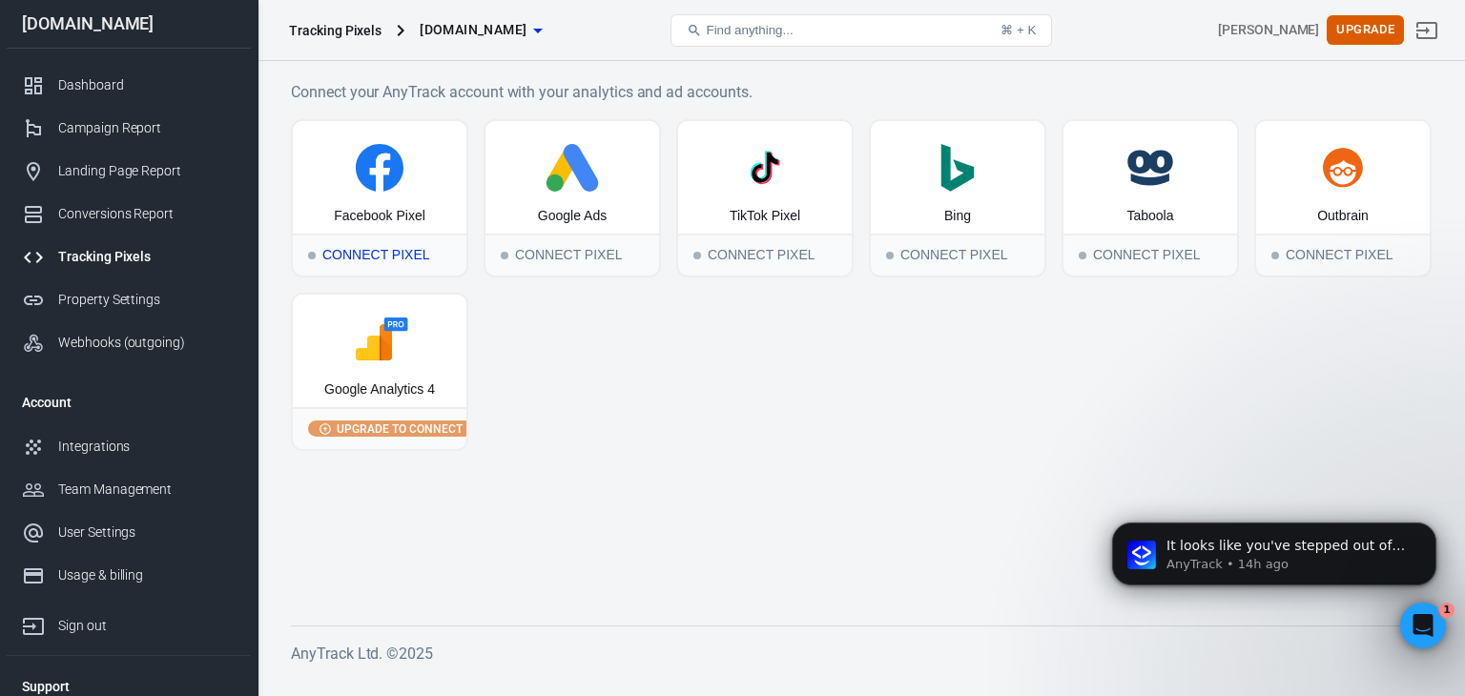
click at [345, 251] on div "Connect Pixel" at bounding box center [380, 255] width 174 height 42
click at [135, 220] on div "Conversions Report" at bounding box center [146, 214] width 177 height 20
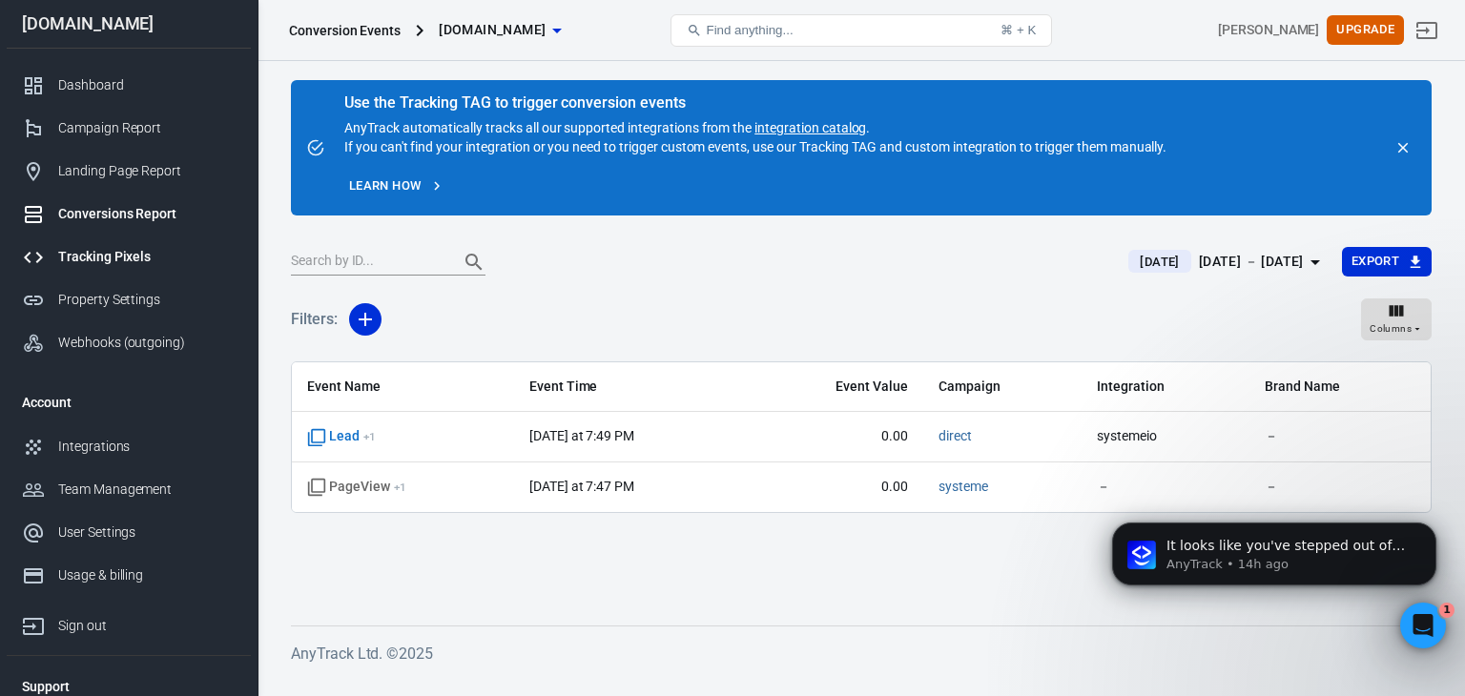
click at [126, 244] on link "Tracking Pixels" at bounding box center [129, 257] width 244 height 43
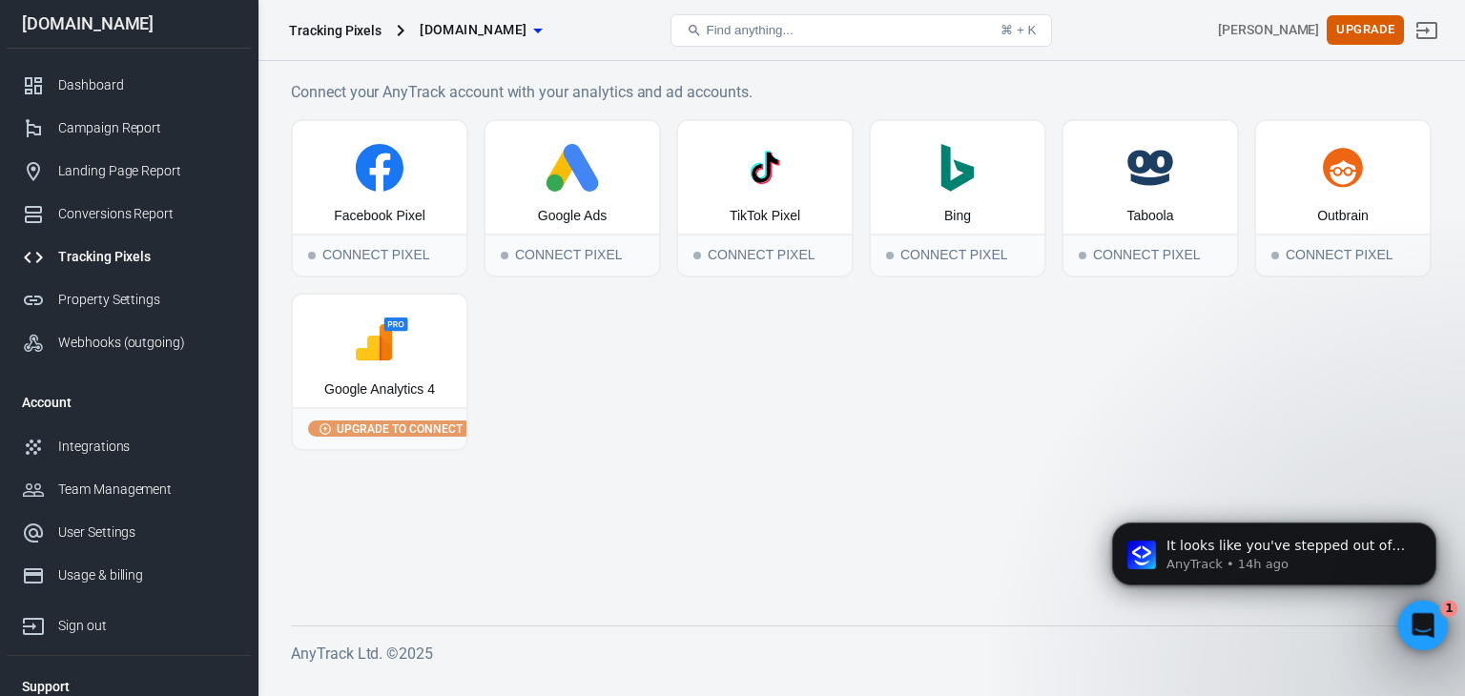
click at [1426, 619] on icon "Open Intercom Messenger" at bounding box center [1420, 622] width 31 height 31
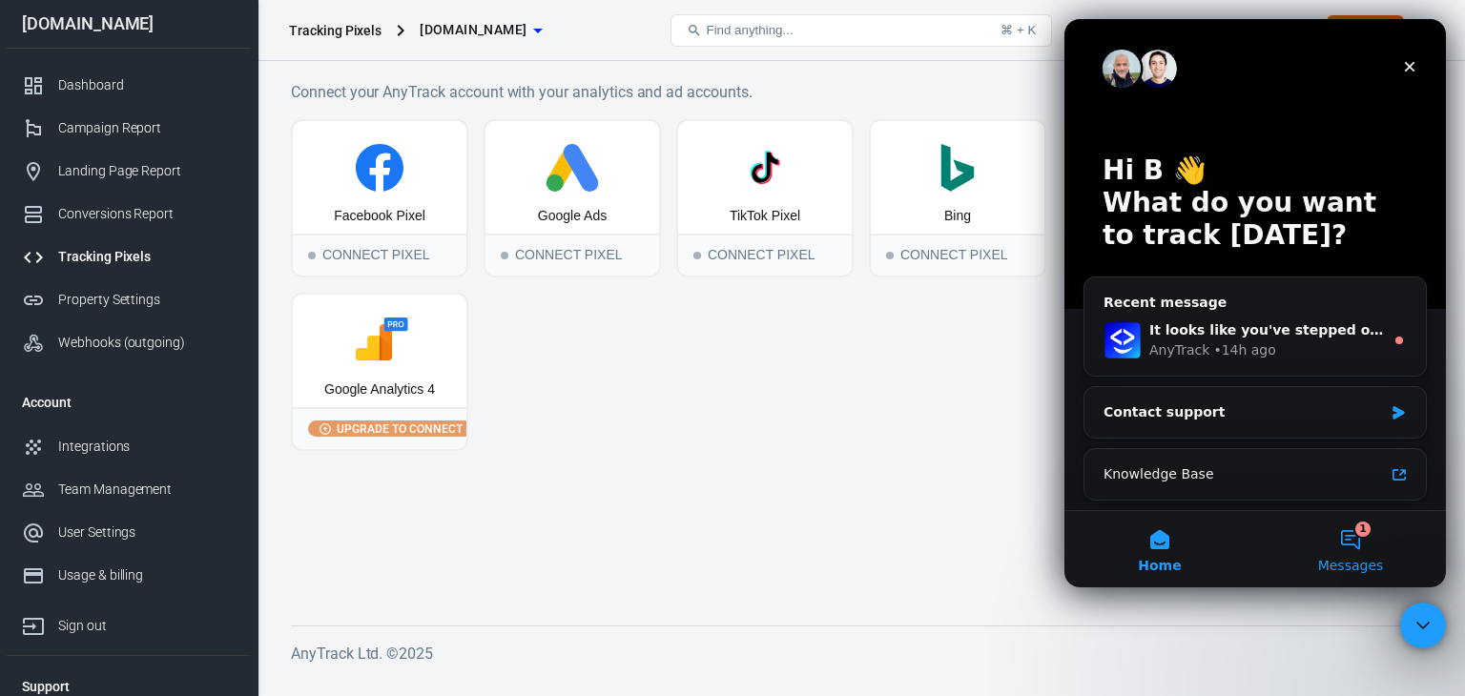
click at [1354, 542] on button "1 Messages" at bounding box center [1350, 549] width 191 height 76
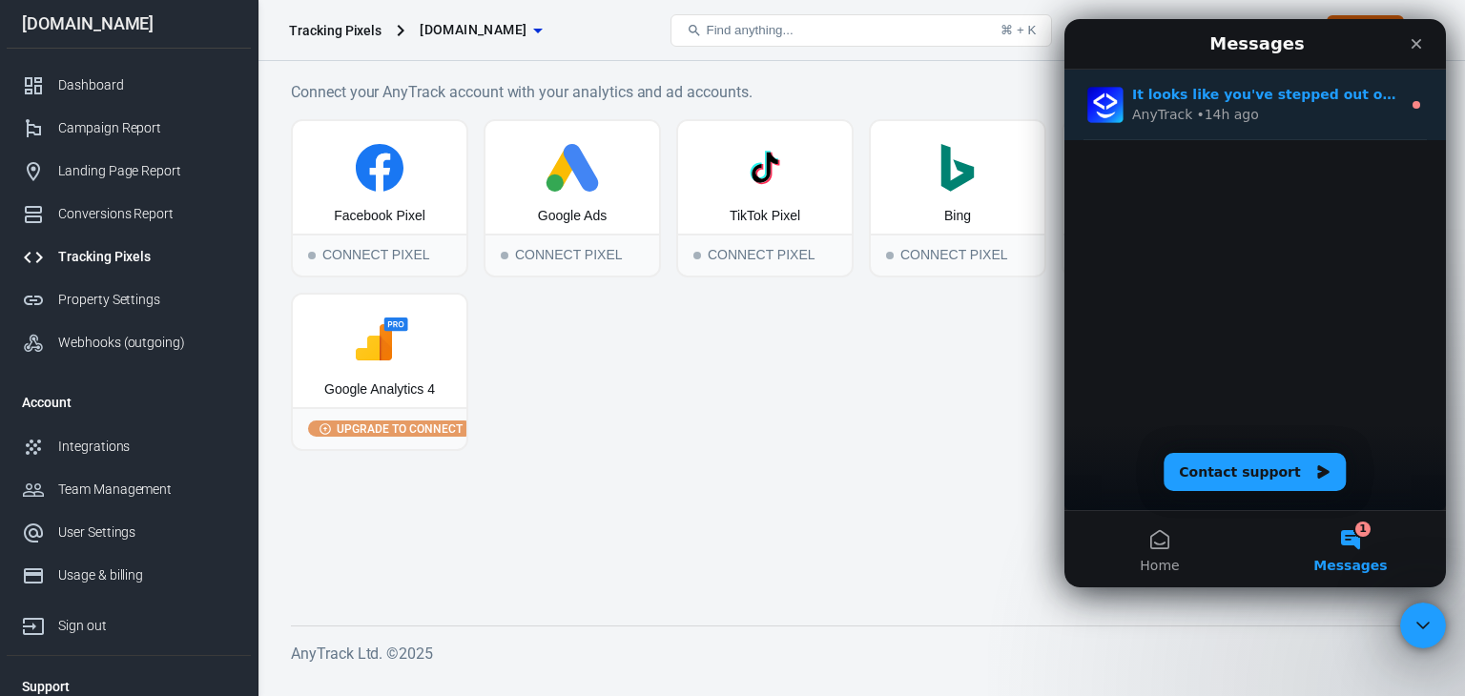
click at [1248, 105] on div "AnyTrack • 14h ago" at bounding box center [1266, 115] width 269 height 20
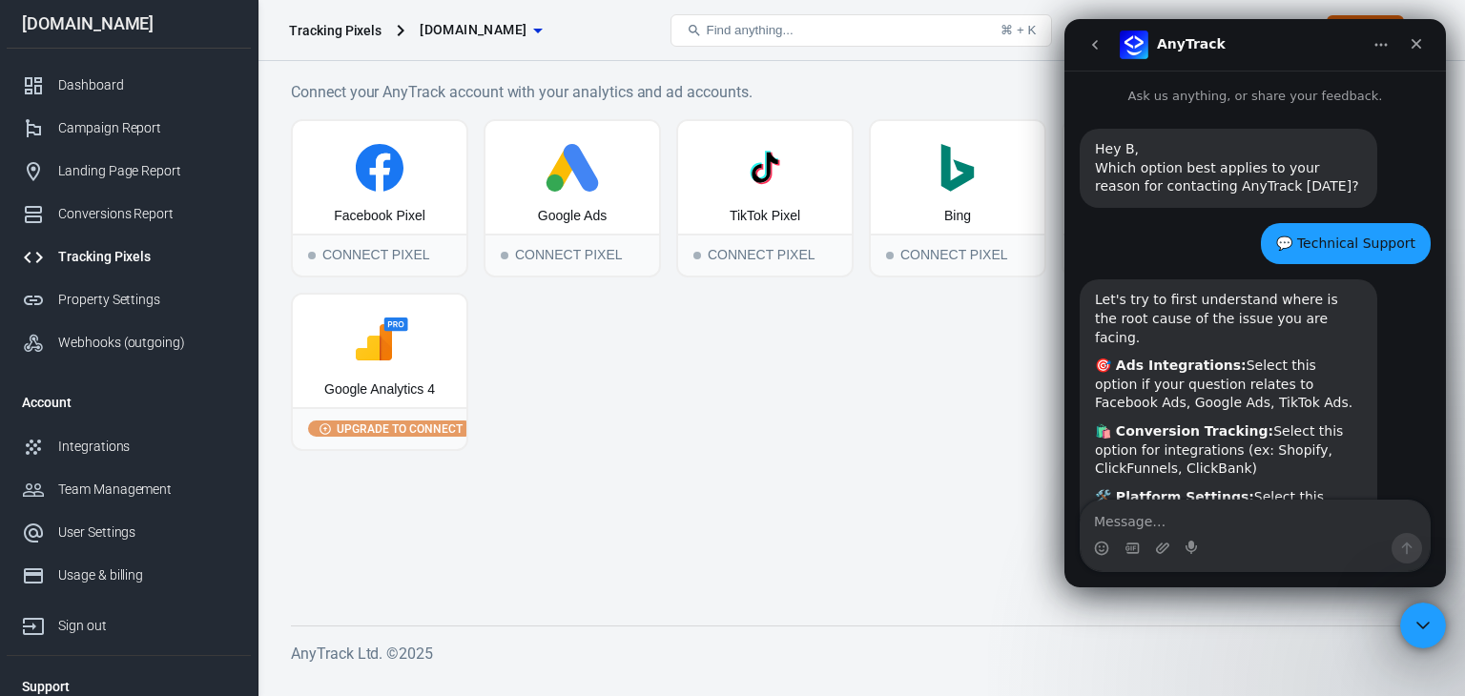
scroll to position [57, 0]
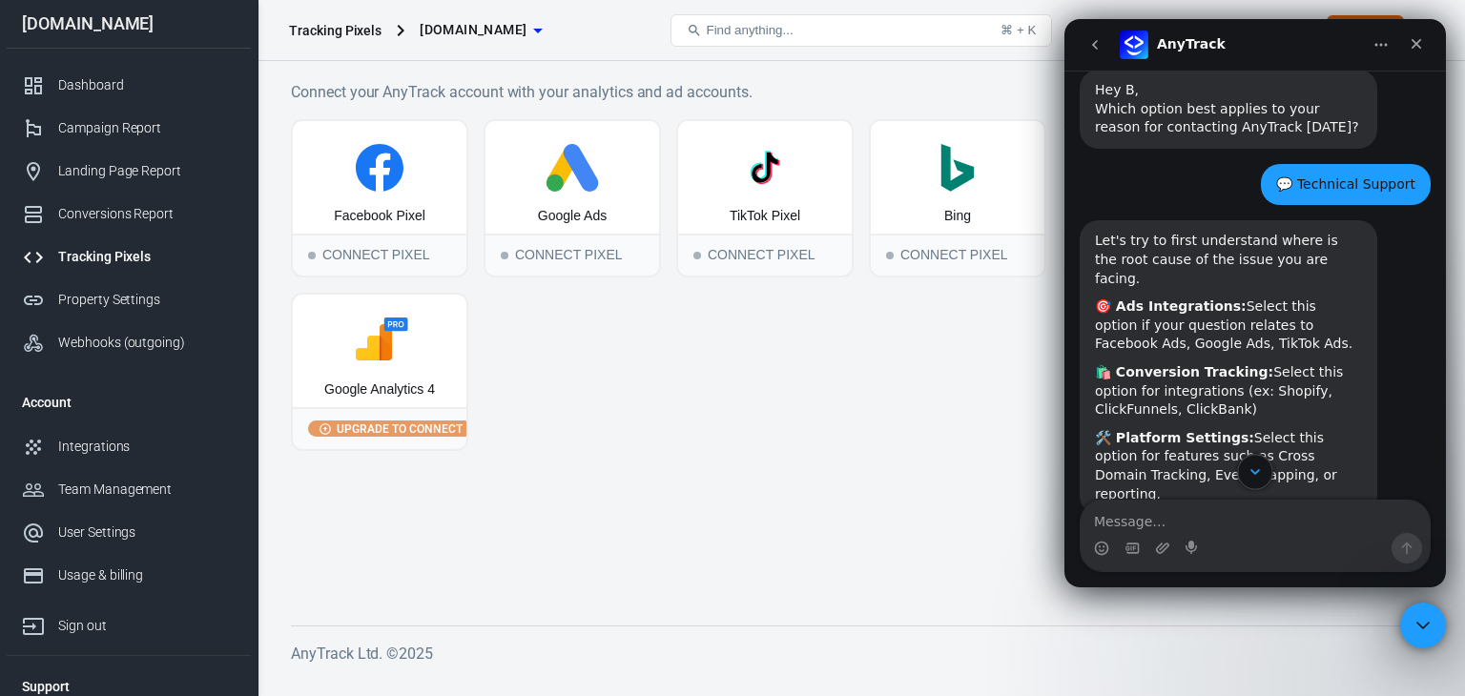
click at [1249, 479] on icon "Scroll to bottom" at bounding box center [1254, 471] width 17 height 17
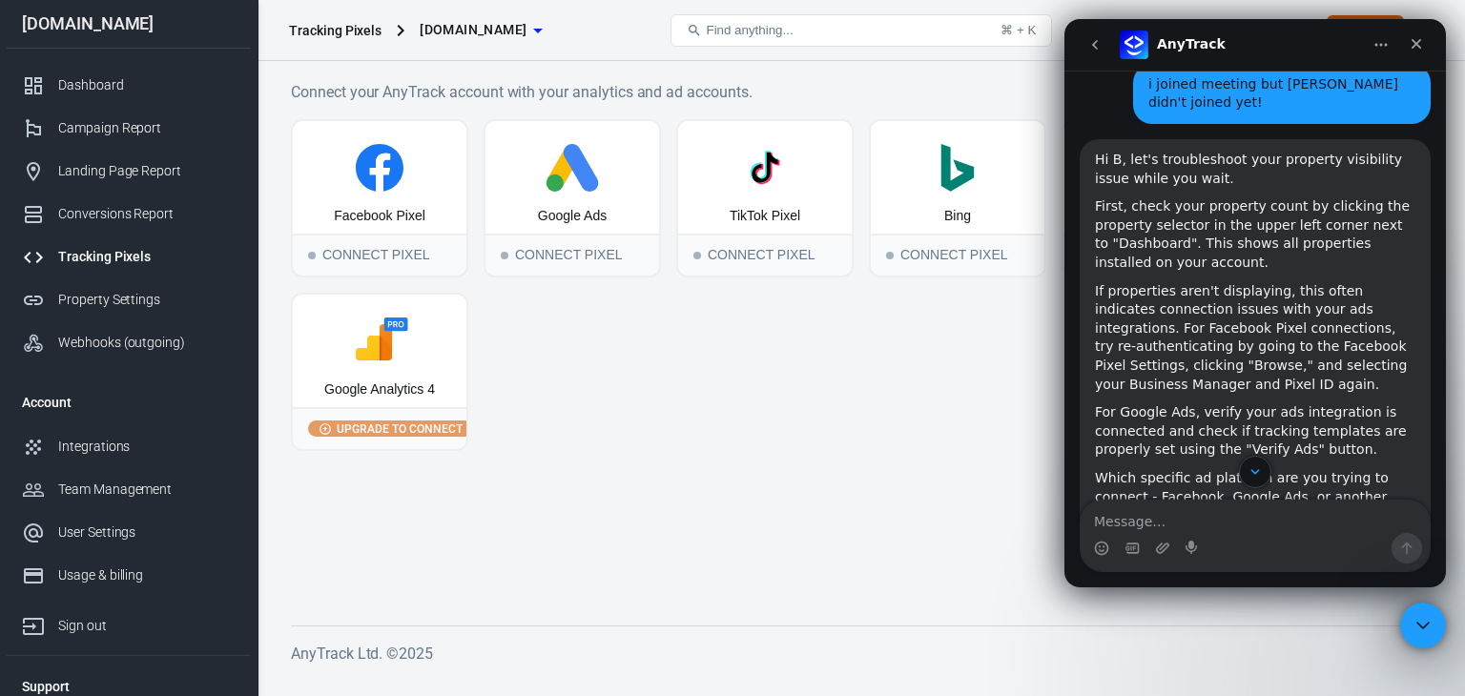
scroll to position [660, 0]
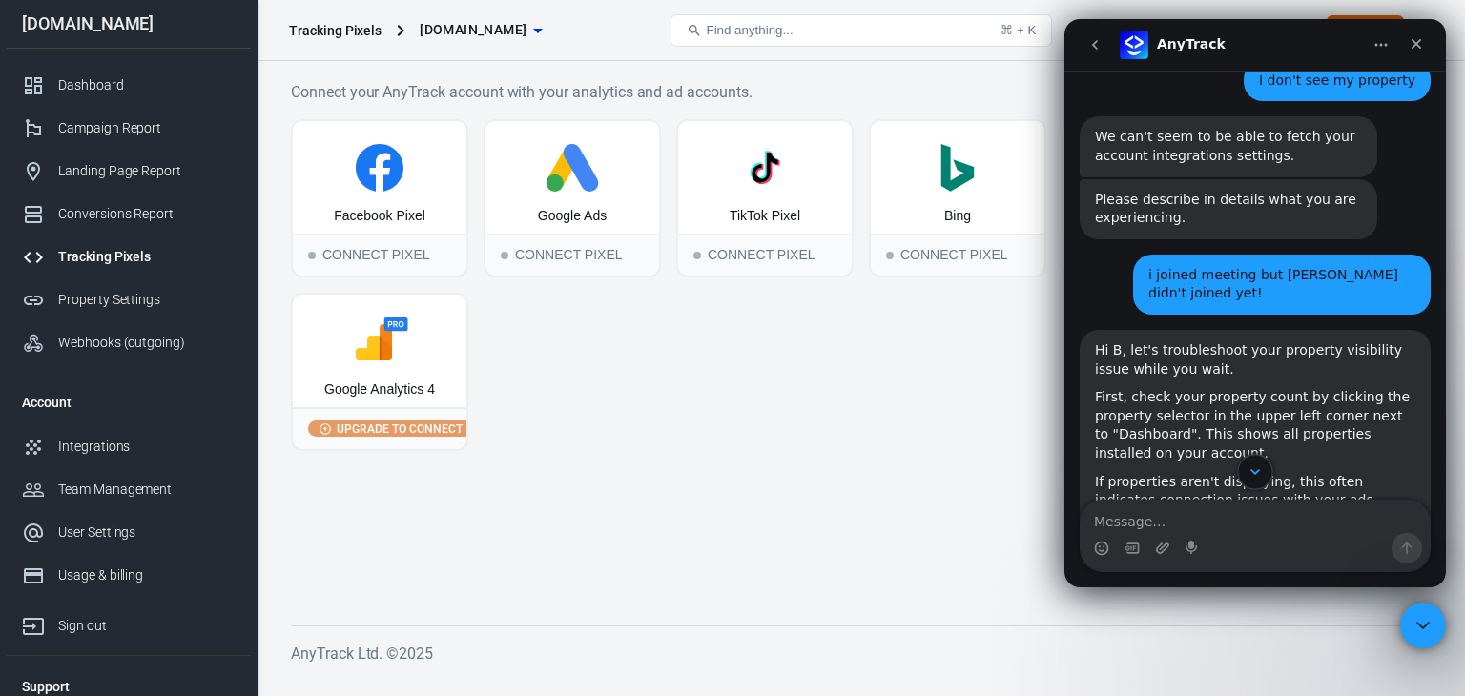
click at [1250, 465] on icon "Scroll to bottom" at bounding box center [1254, 471] width 17 height 17
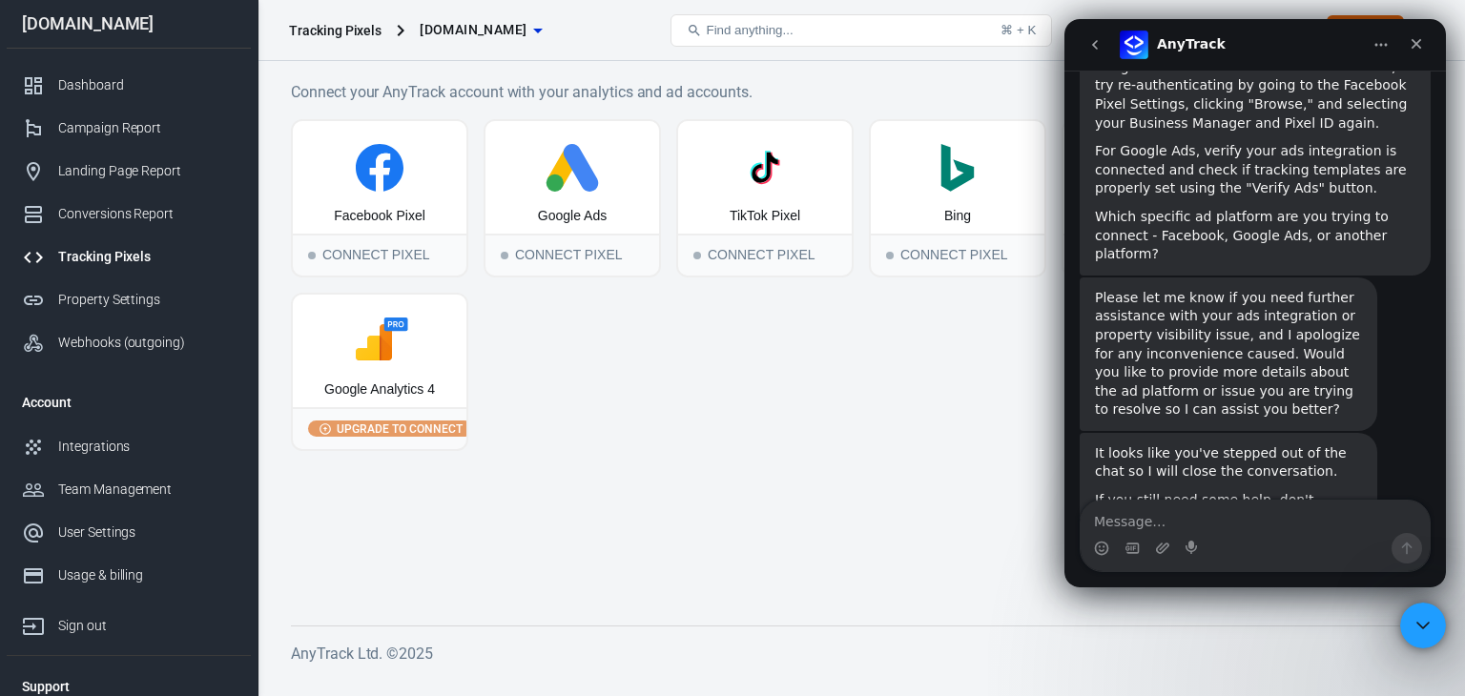
scroll to position [1137, 0]
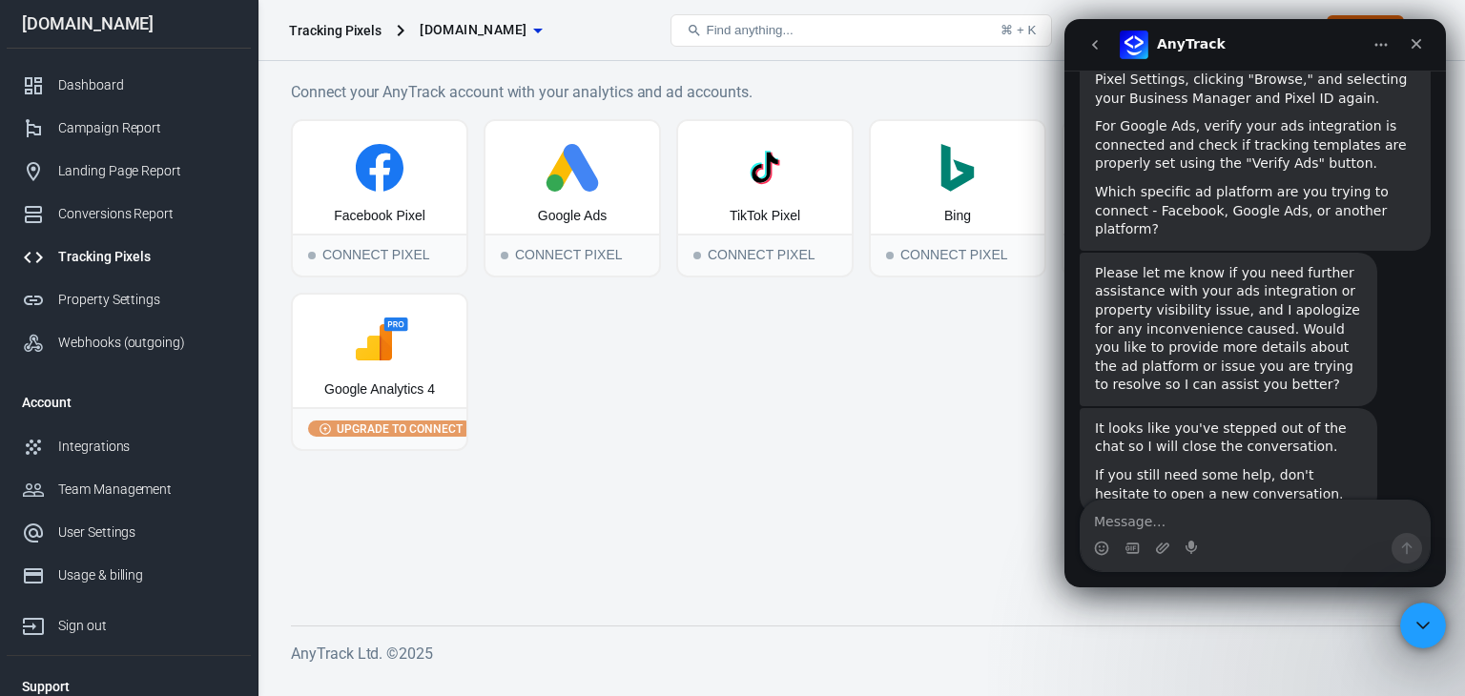
click at [1098, 42] on icon "go back" at bounding box center [1094, 44] width 15 height 15
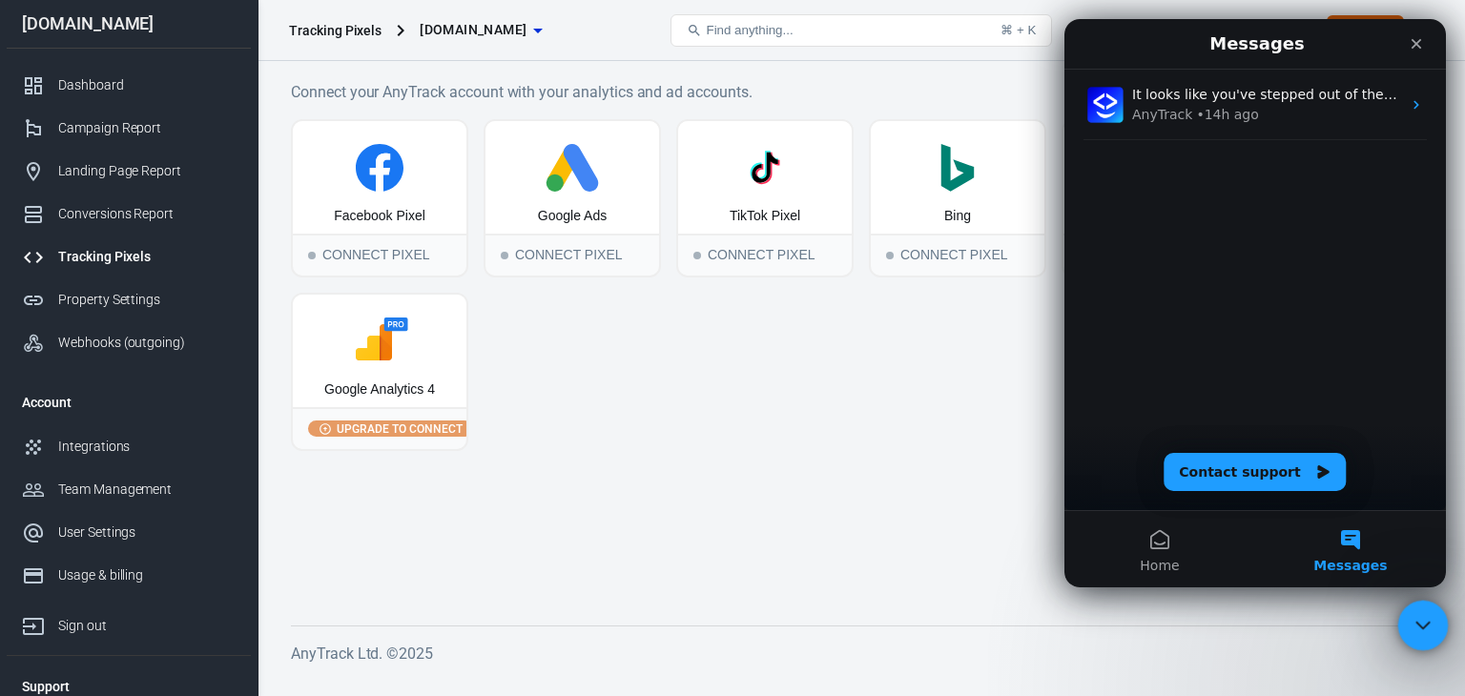
click at [1423, 624] on icon "Close Intercom Messenger" at bounding box center [1419, 622] width 23 height 23
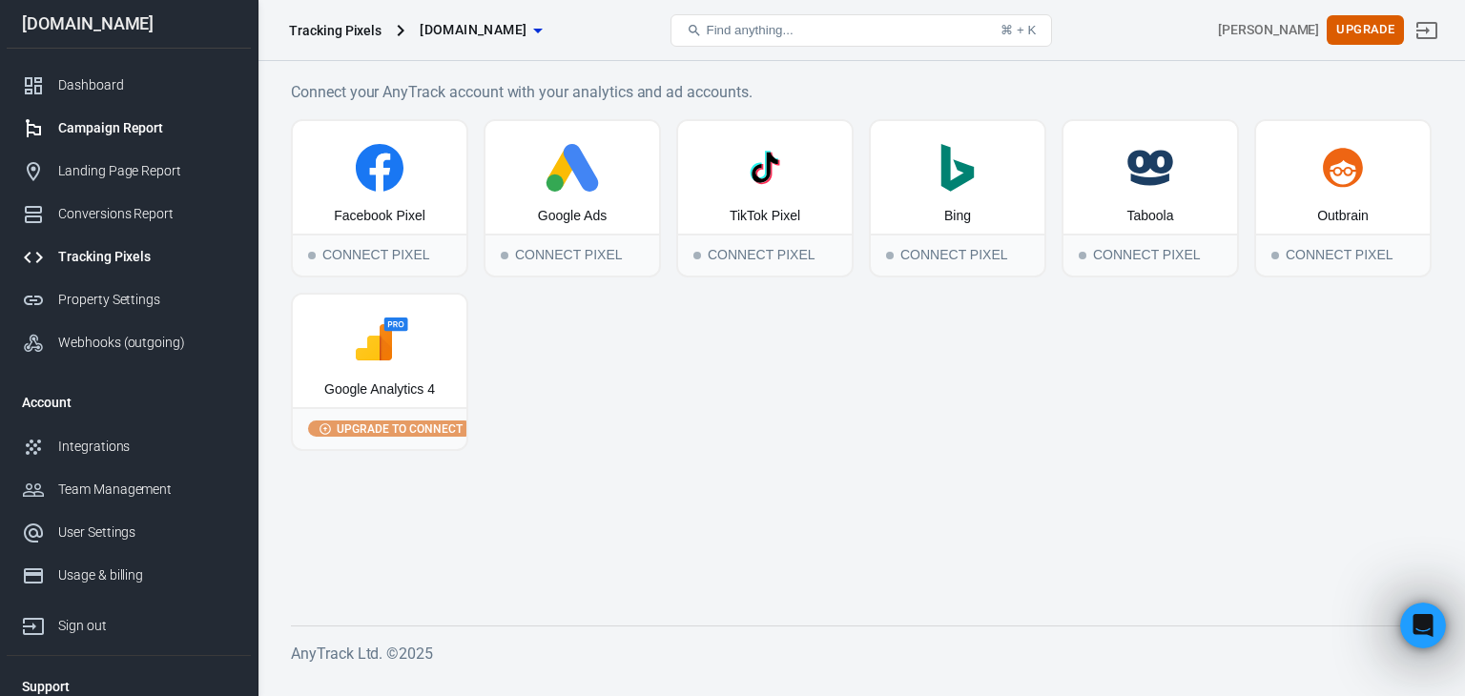
click at [126, 124] on div "Campaign Report" at bounding box center [146, 128] width 177 height 20
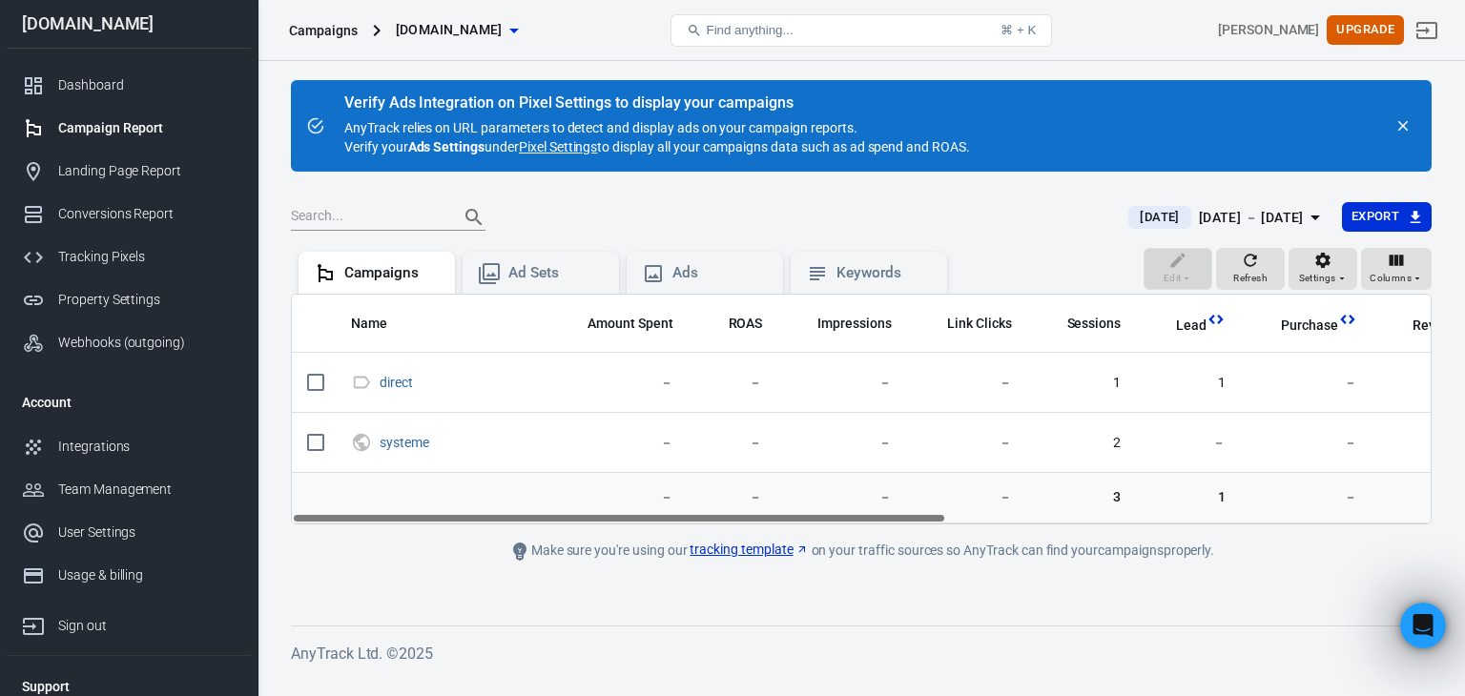
click at [572, 147] on link "Pixel Settings" at bounding box center [558, 146] width 78 height 19
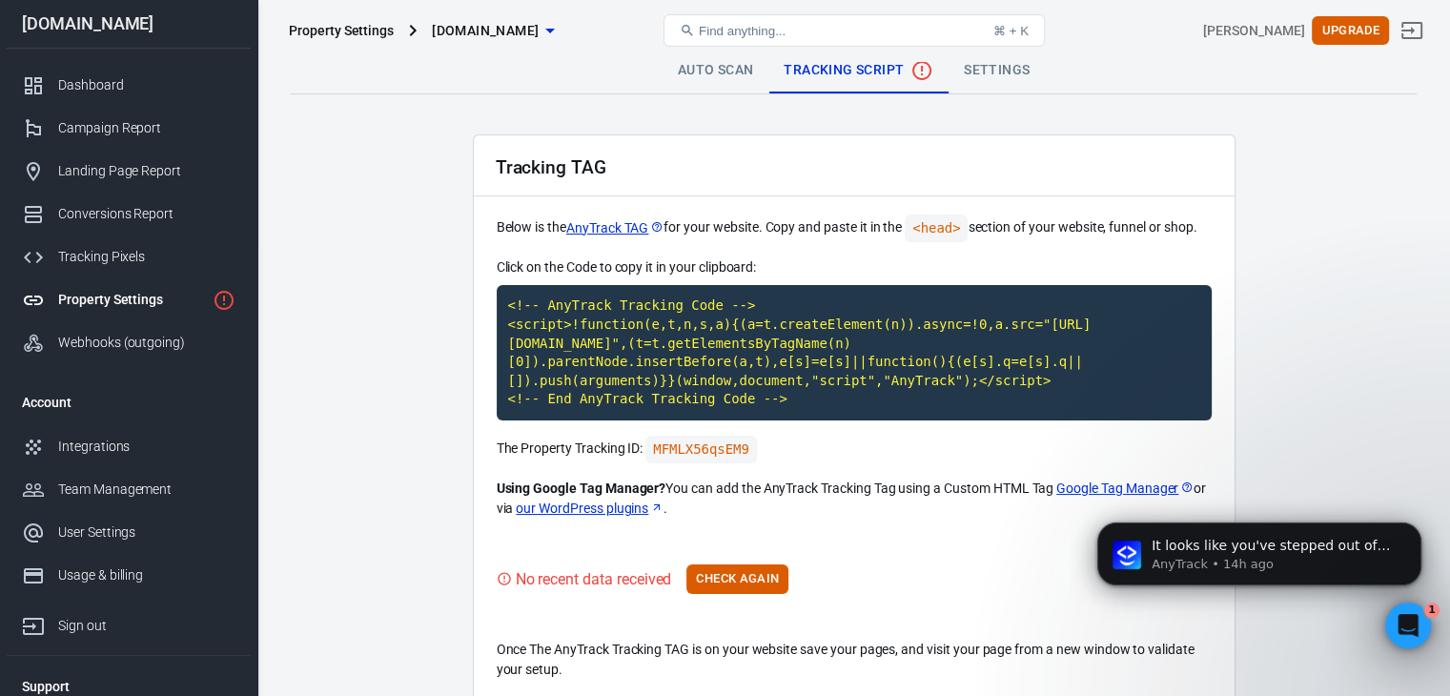
scroll to position [3, 0]
